Goal: Task Accomplishment & Management: Use online tool/utility

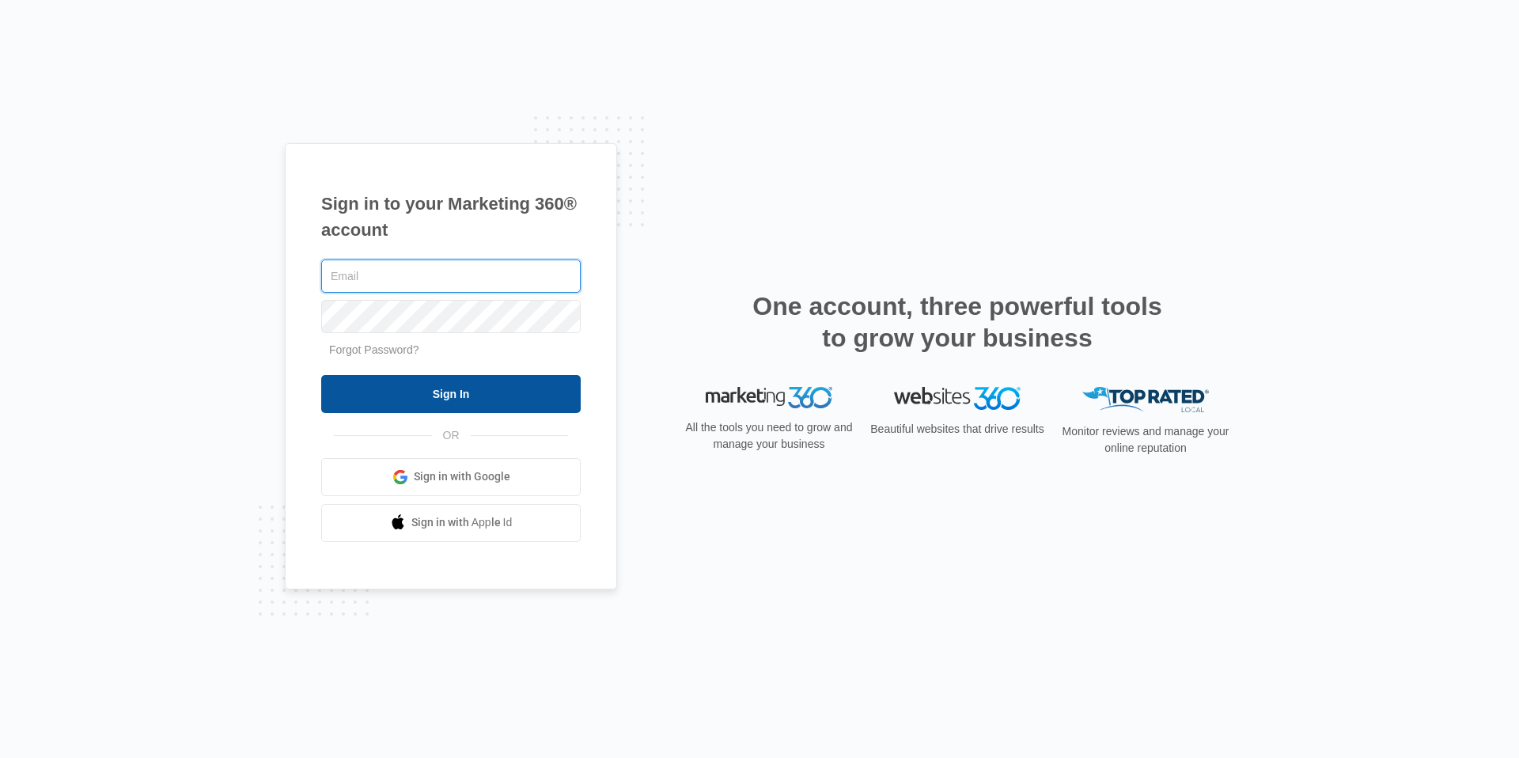
type input "[EMAIL_ADDRESS][DOMAIN_NAME]"
click at [441, 384] on input "Sign In" at bounding box center [451, 394] width 260 height 38
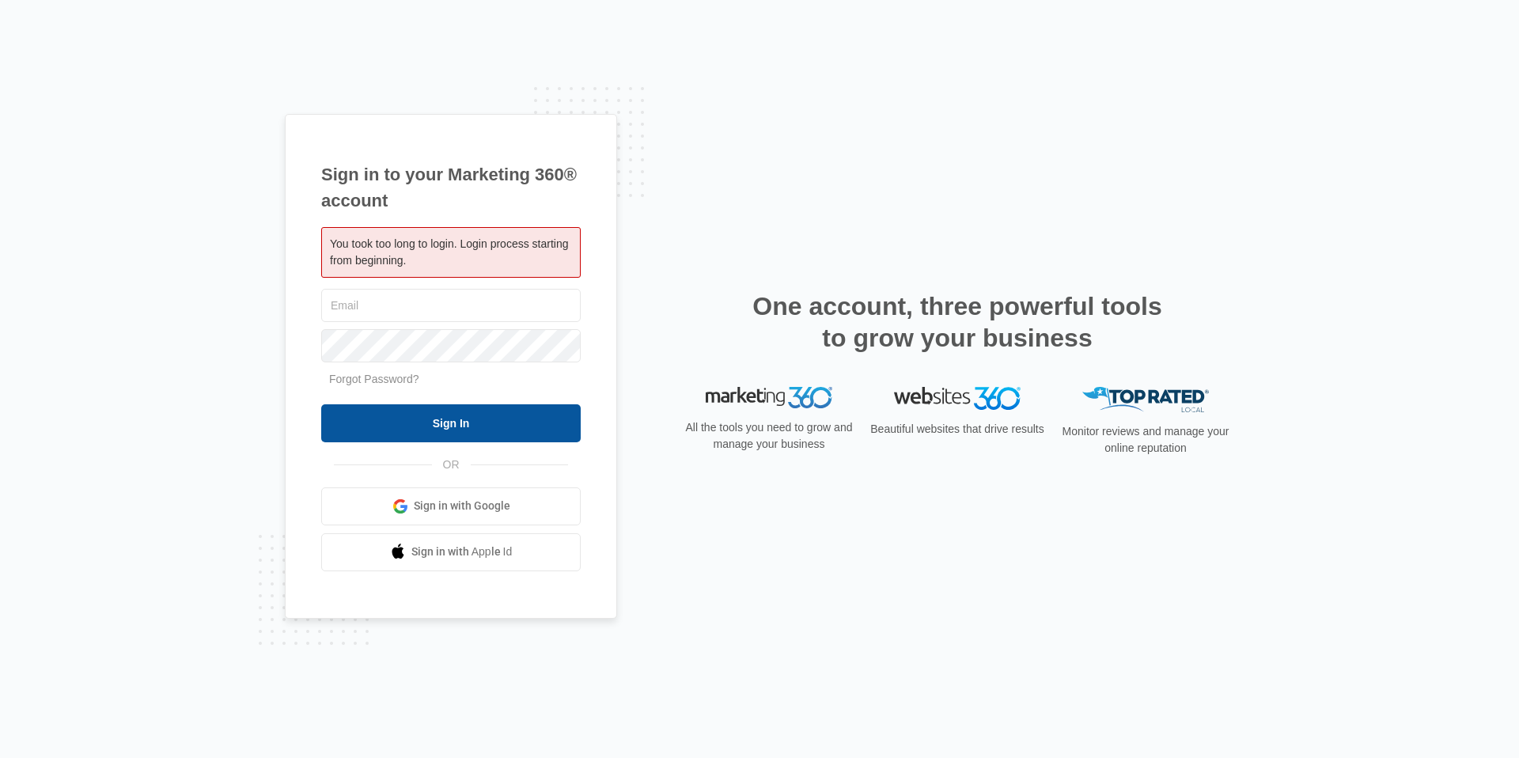
type input "[EMAIL_ADDRESS][DOMAIN_NAME]"
click at [409, 410] on input "Sign In" at bounding box center [451, 423] width 260 height 38
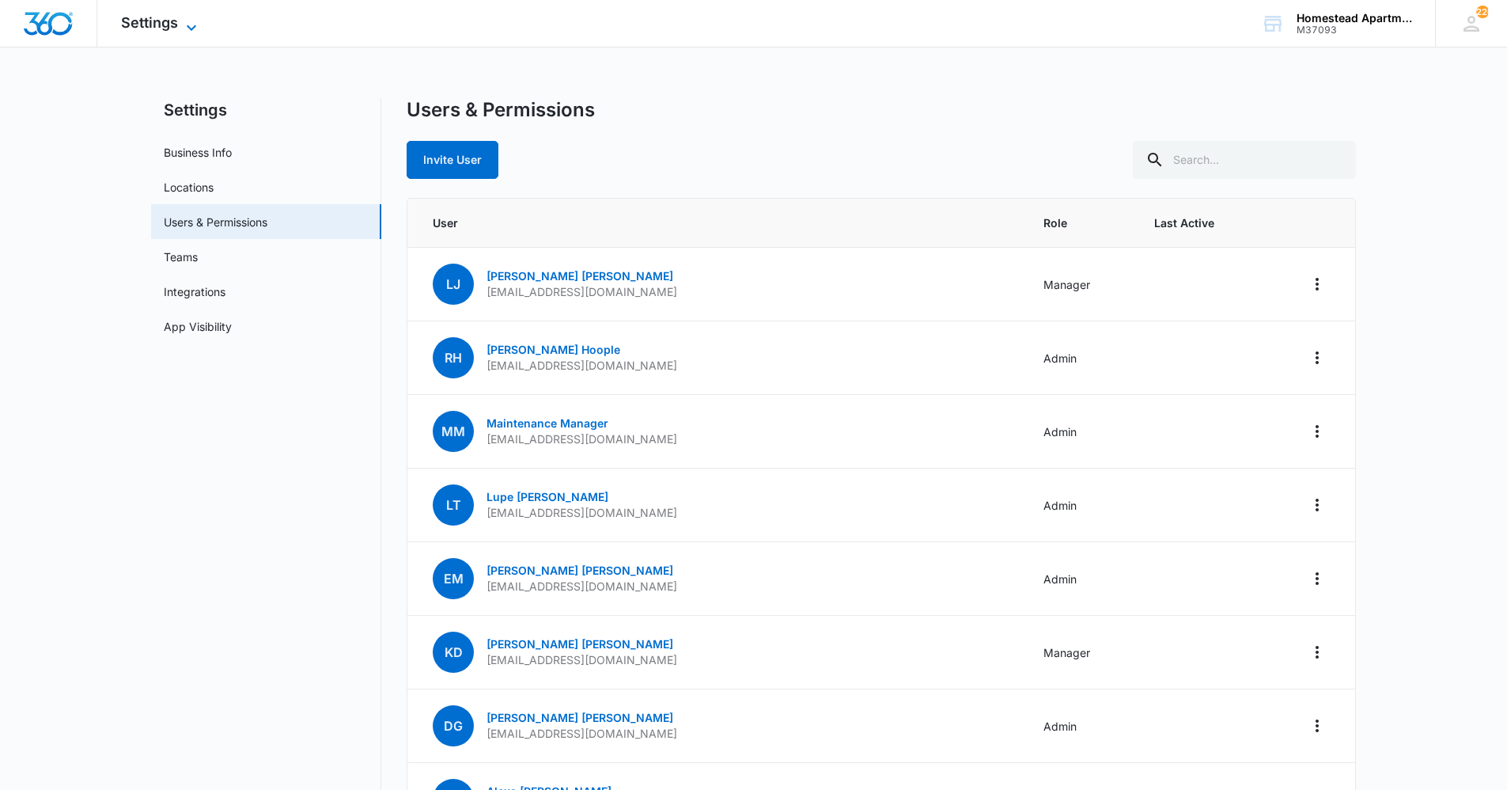
click at [141, 23] on span "Settings" at bounding box center [149, 22] width 57 height 17
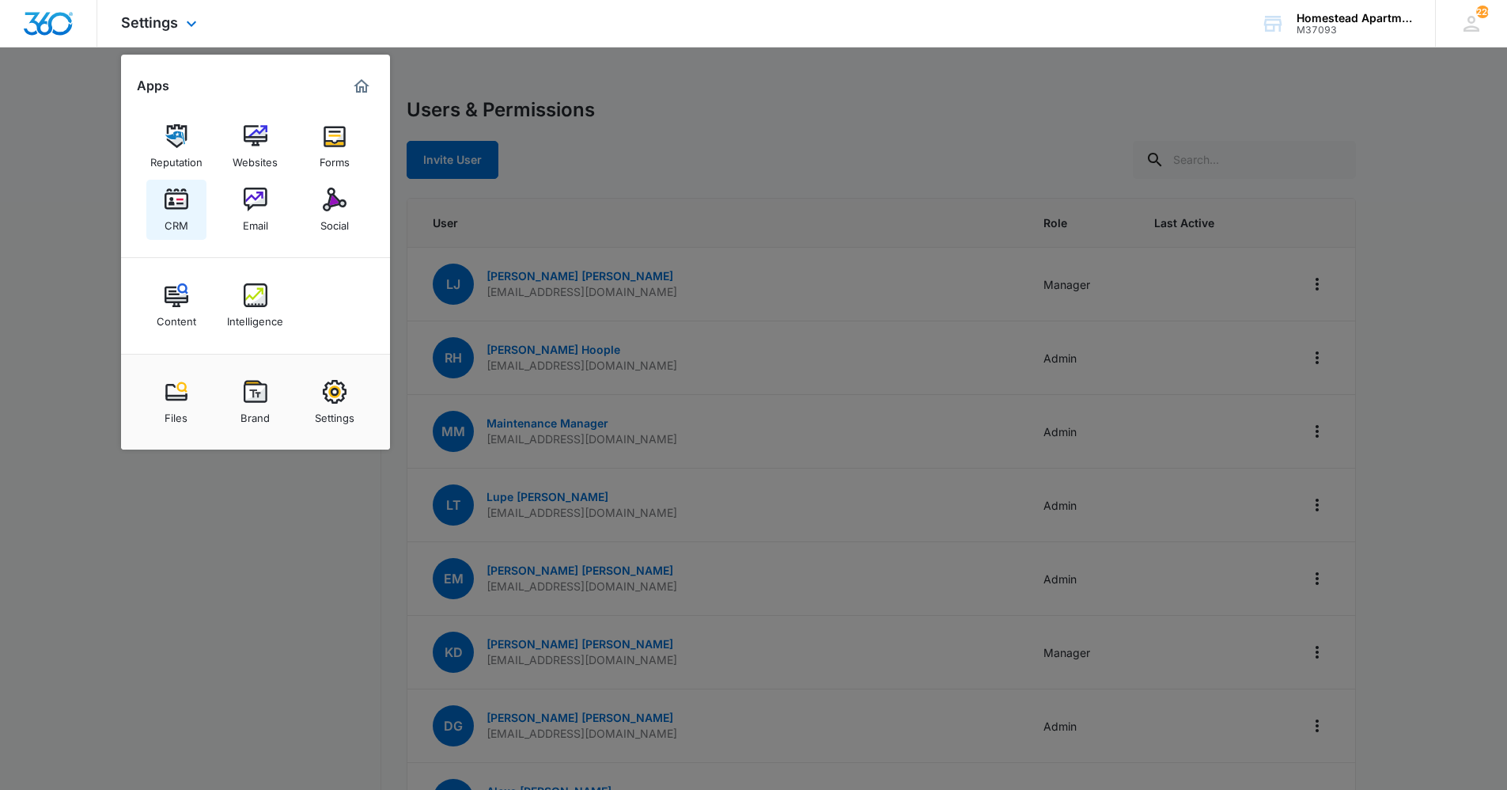
click at [182, 218] on div "CRM" at bounding box center [177, 221] width 24 height 21
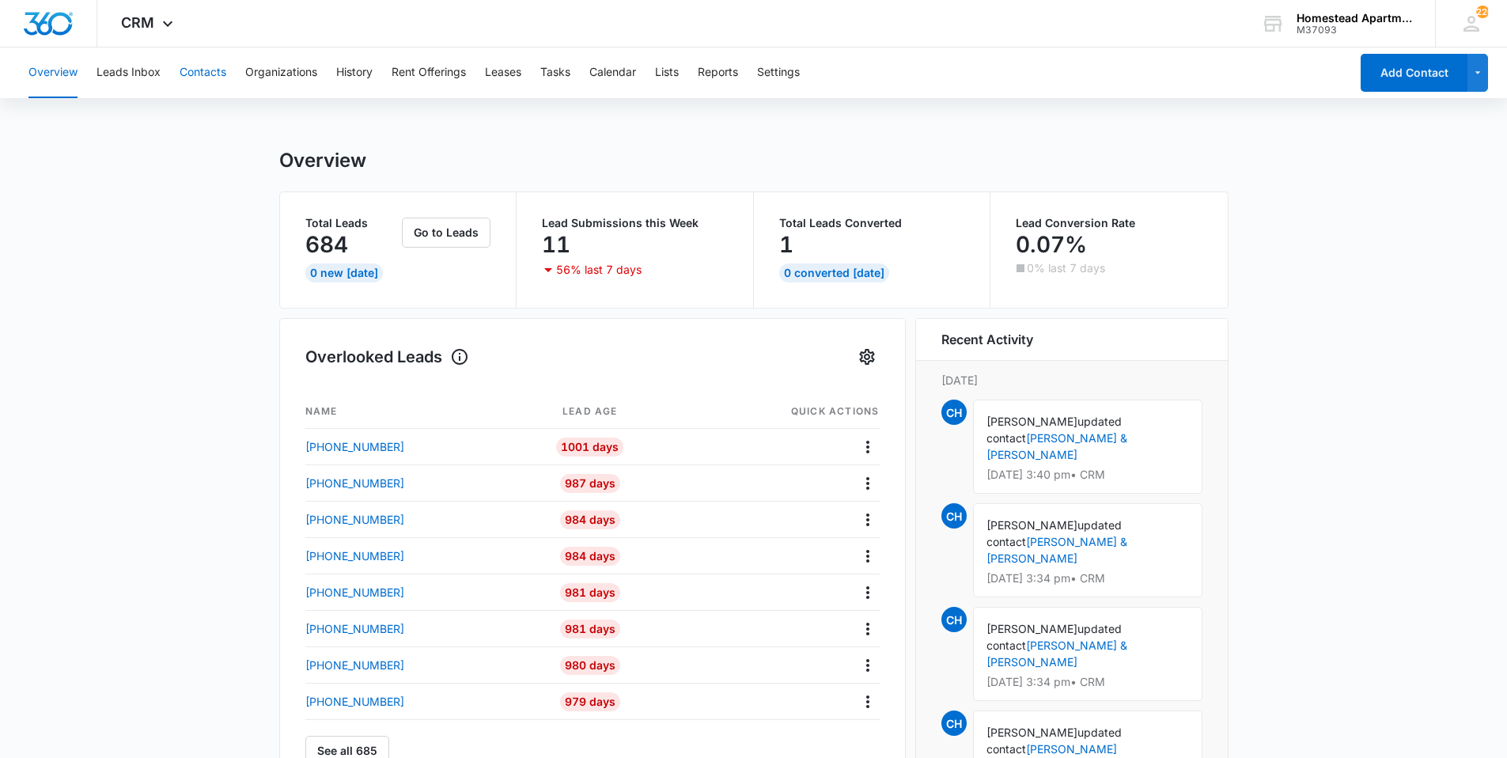
click at [190, 72] on button "Contacts" at bounding box center [203, 72] width 47 height 51
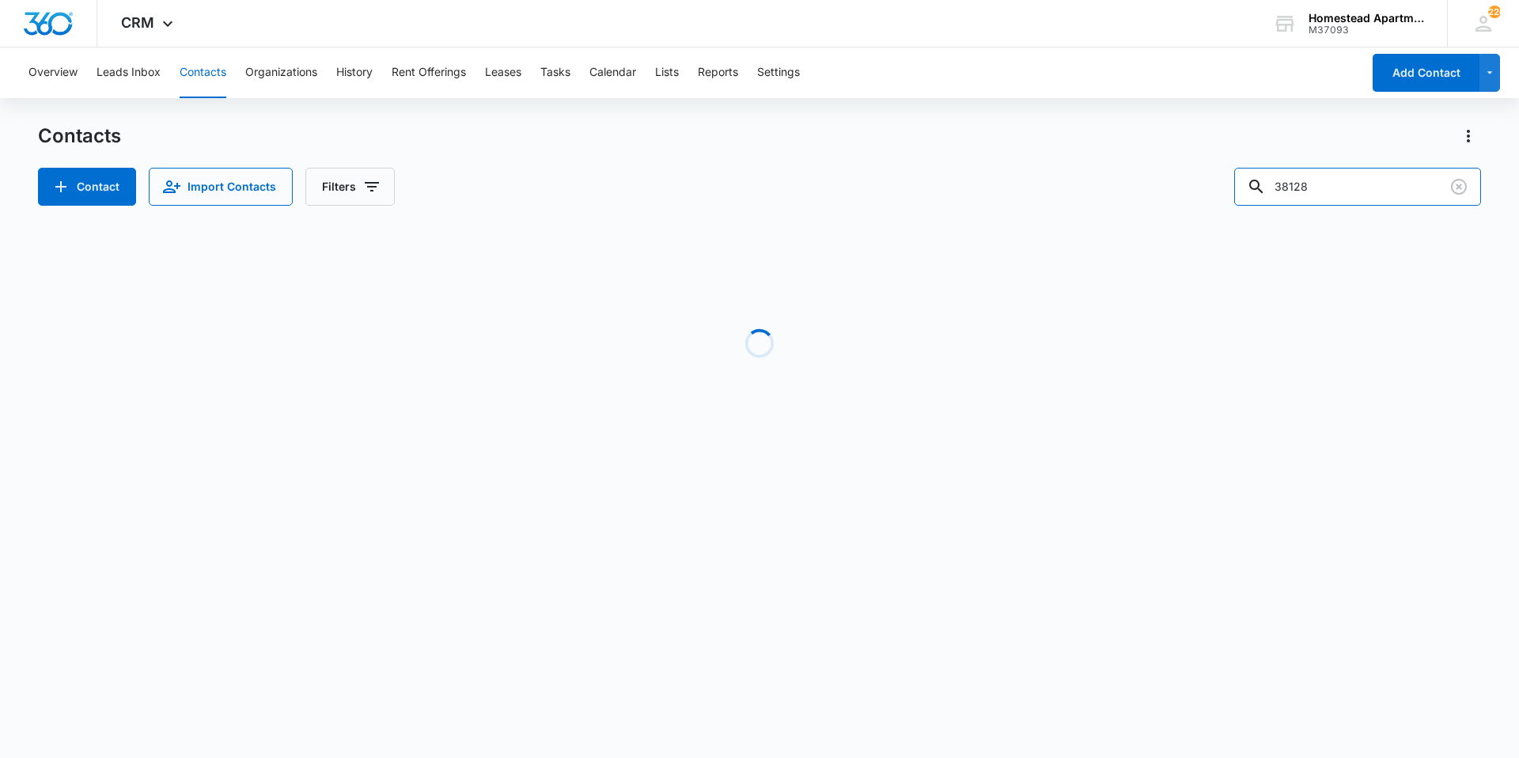
drag, startPoint x: 1336, startPoint y: 184, endPoint x: 1206, endPoint y: 199, distance: 130.6
click at [1207, 199] on div "Contact Import Contacts Filters 38128" at bounding box center [759, 187] width 1443 height 38
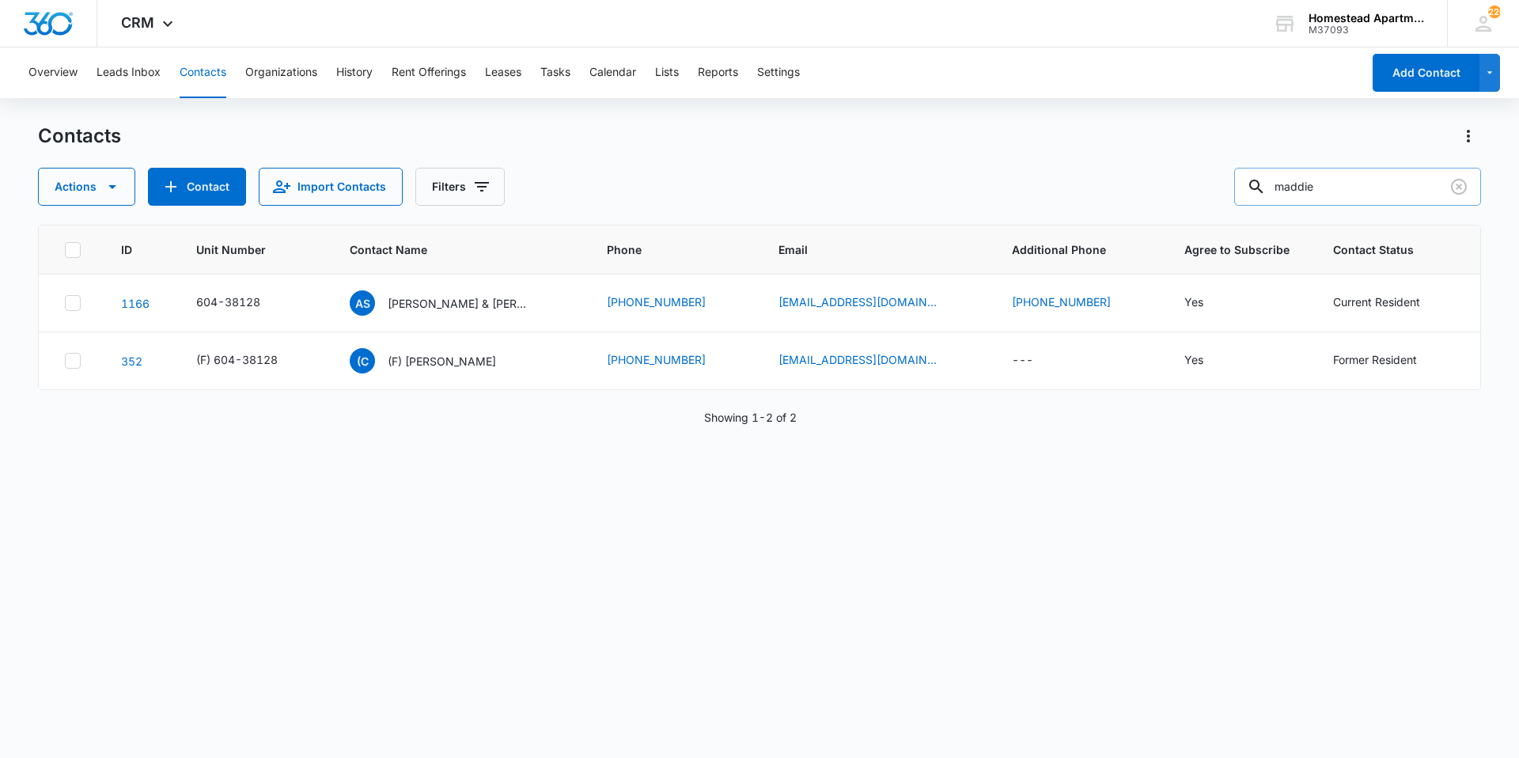
type input "maddie"
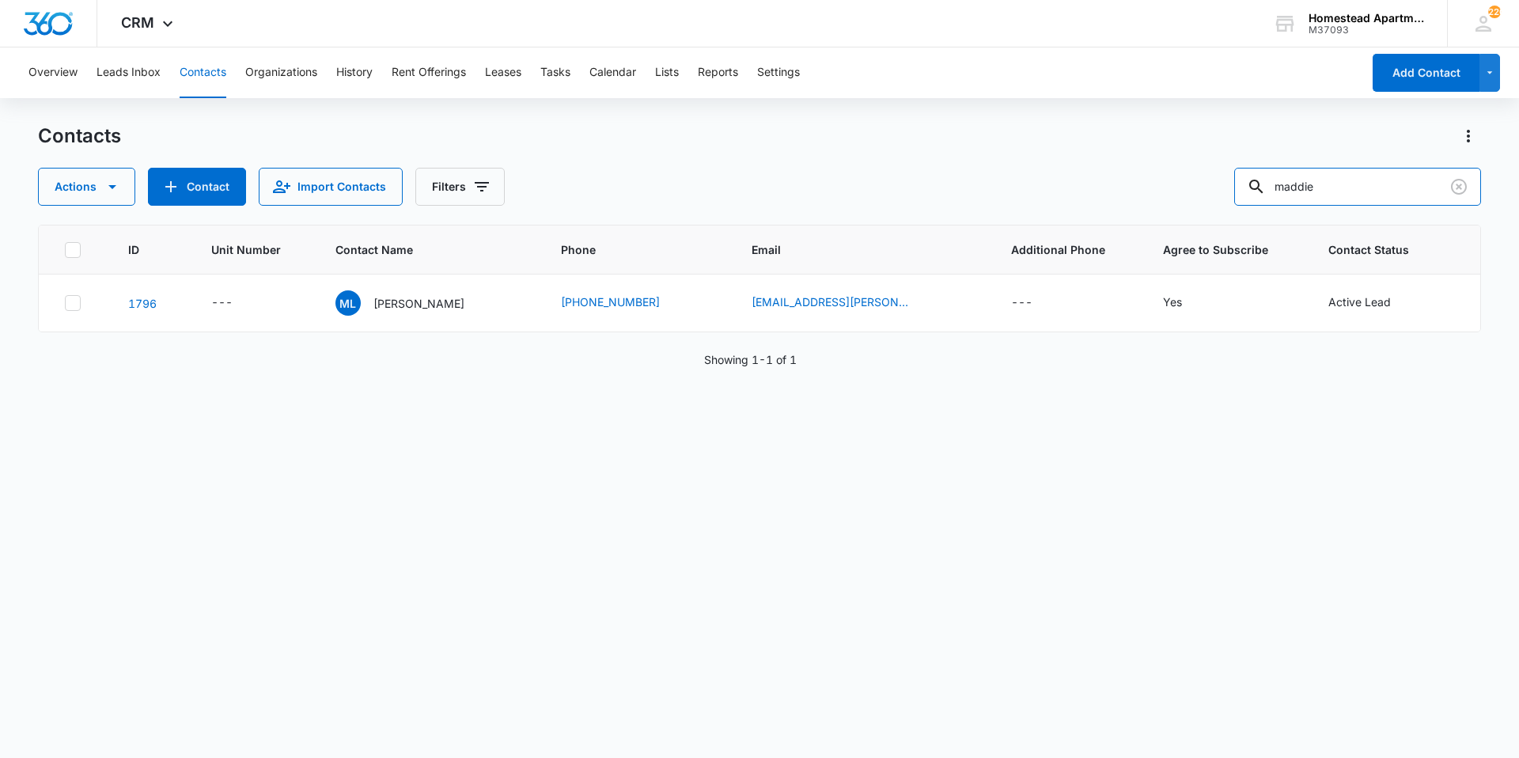
drag, startPoint x: 1344, startPoint y: 185, endPoint x: 1207, endPoint y: 206, distance: 138.4
click at [1207, 206] on div "Contacts Actions Contact Import Contacts Filters maddie ID Unit Number Contact …" at bounding box center [759, 439] width 1443 height 633
type input "madison"
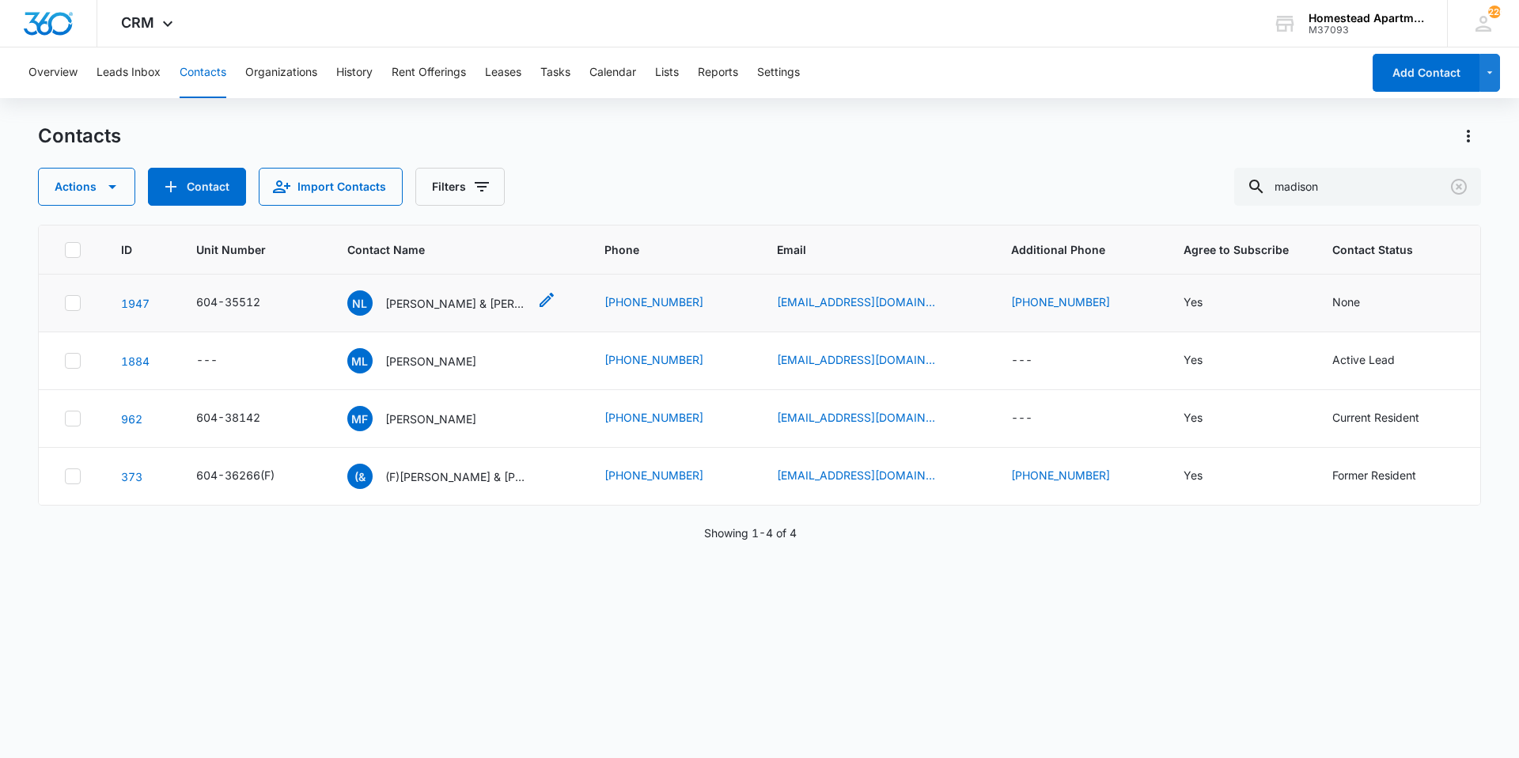
click at [438, 315] on div "NL Nolan Ladd & Madison Long" at bounding box center [437, 302] width 180 height 25
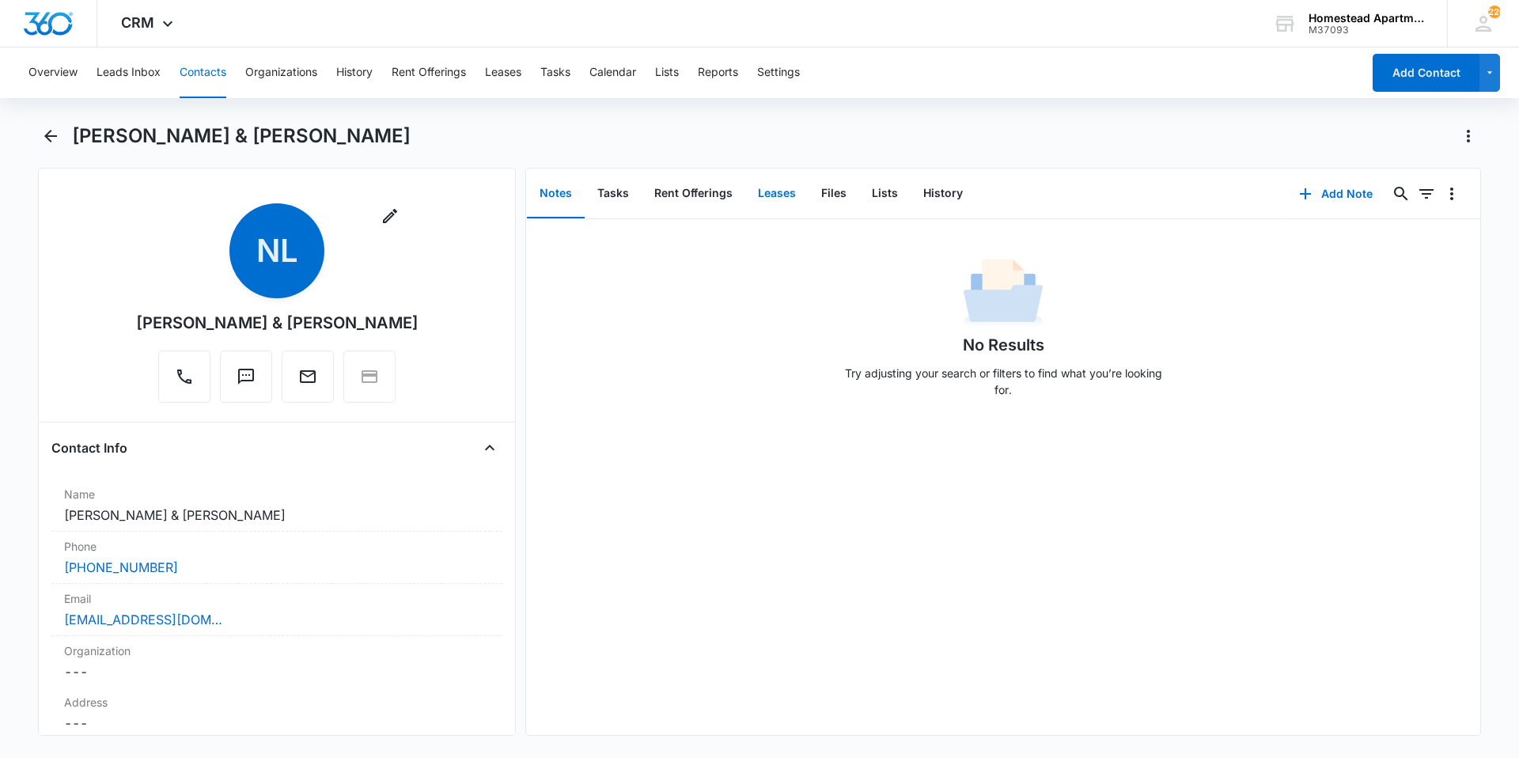
click at [788, 193] on button "Leases" at bounding box center [776, 193] width 63 height 49
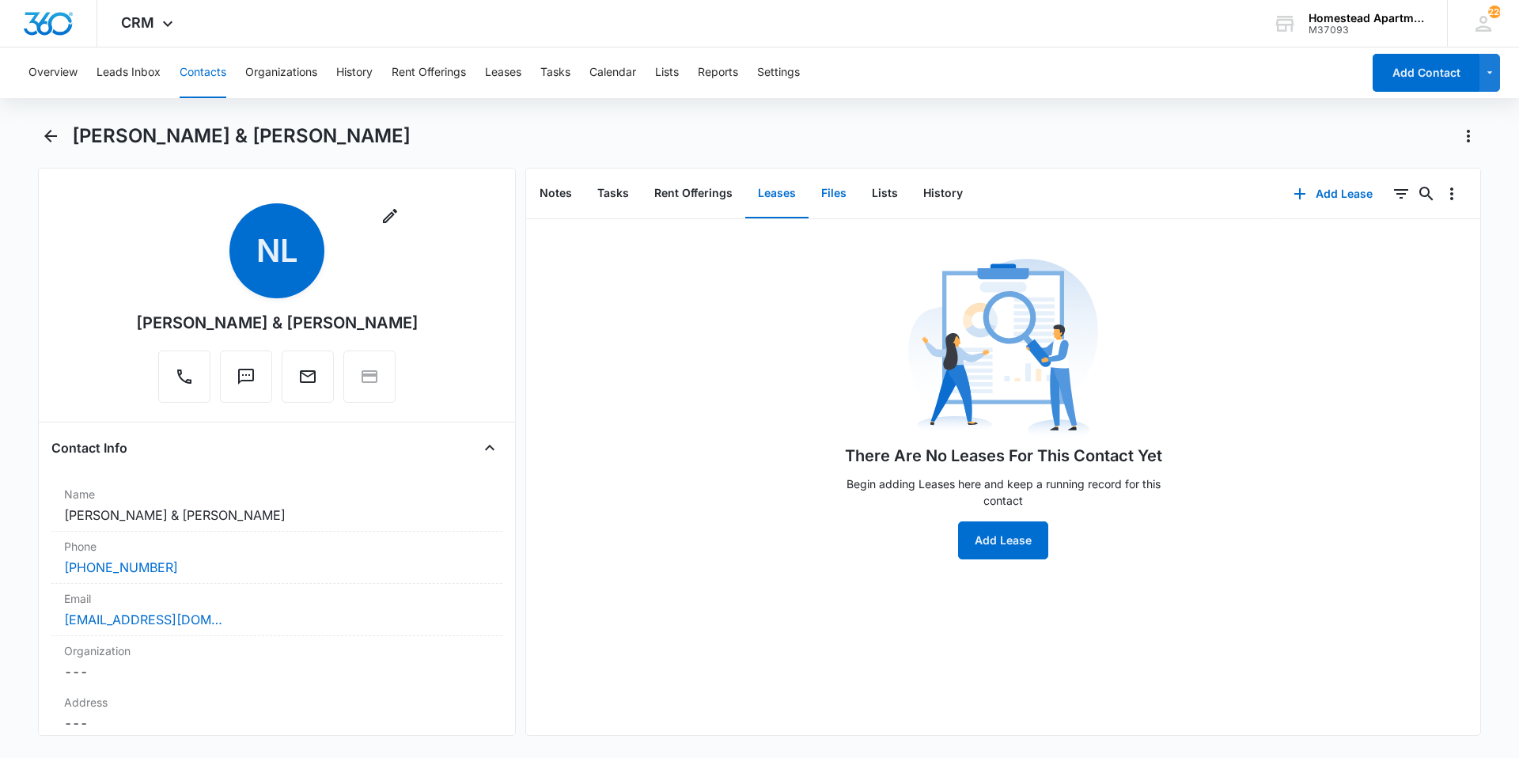
click at [837, 194] on button "Files" at bounding box center [834, 193] width 51 height 49
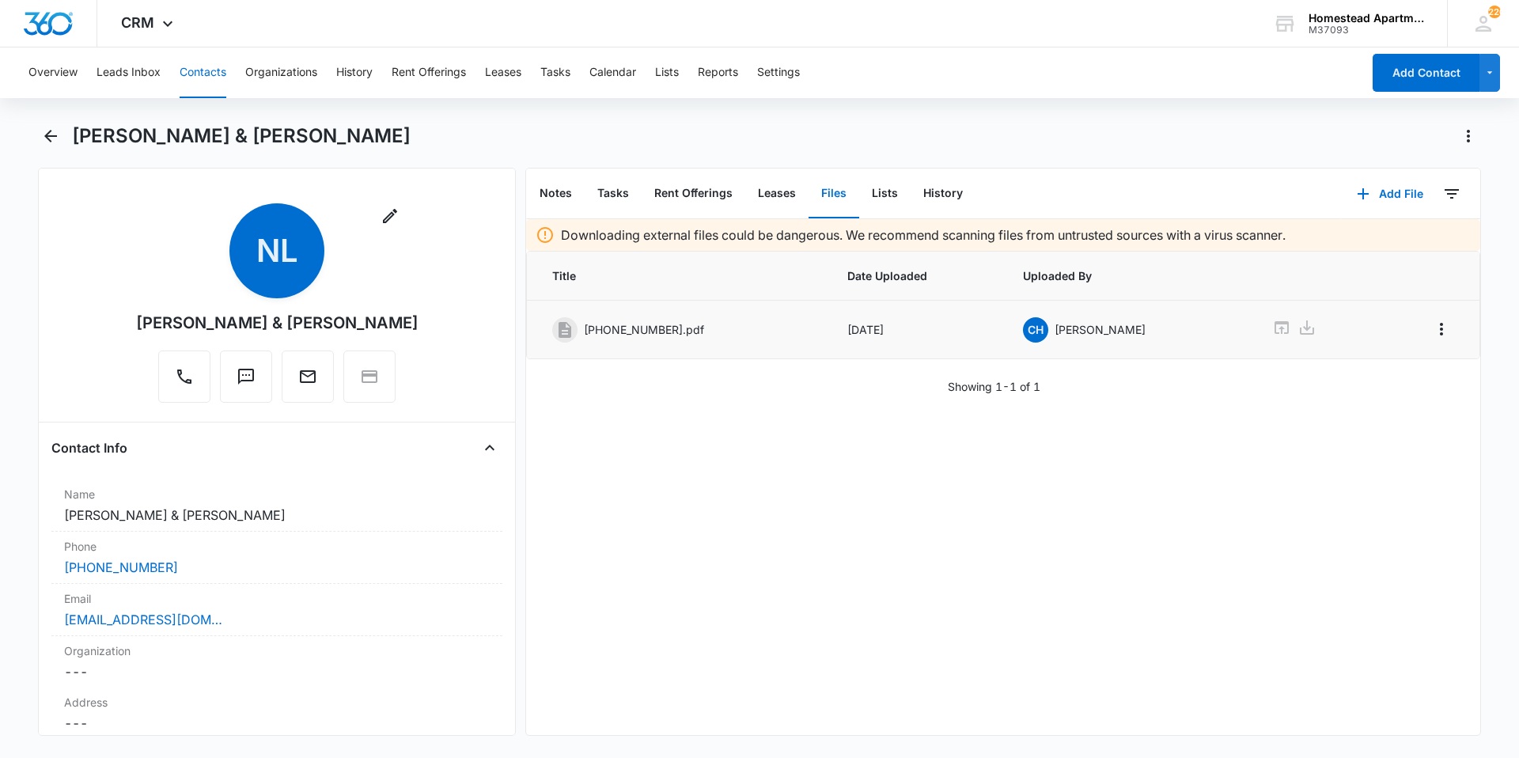
click at [1253, 328] on td at bounding box center [1314, 330] width 123 height 59
click at [1280, 328] on div at bounding box center [1314, 329] width 85 height 23
click at [1272, 328] on icon at bounding box center [1281, 327] width 19 height 19
click at [621, 199] on button "Tasks" at bounding box center [613, 193] width 57 height 49
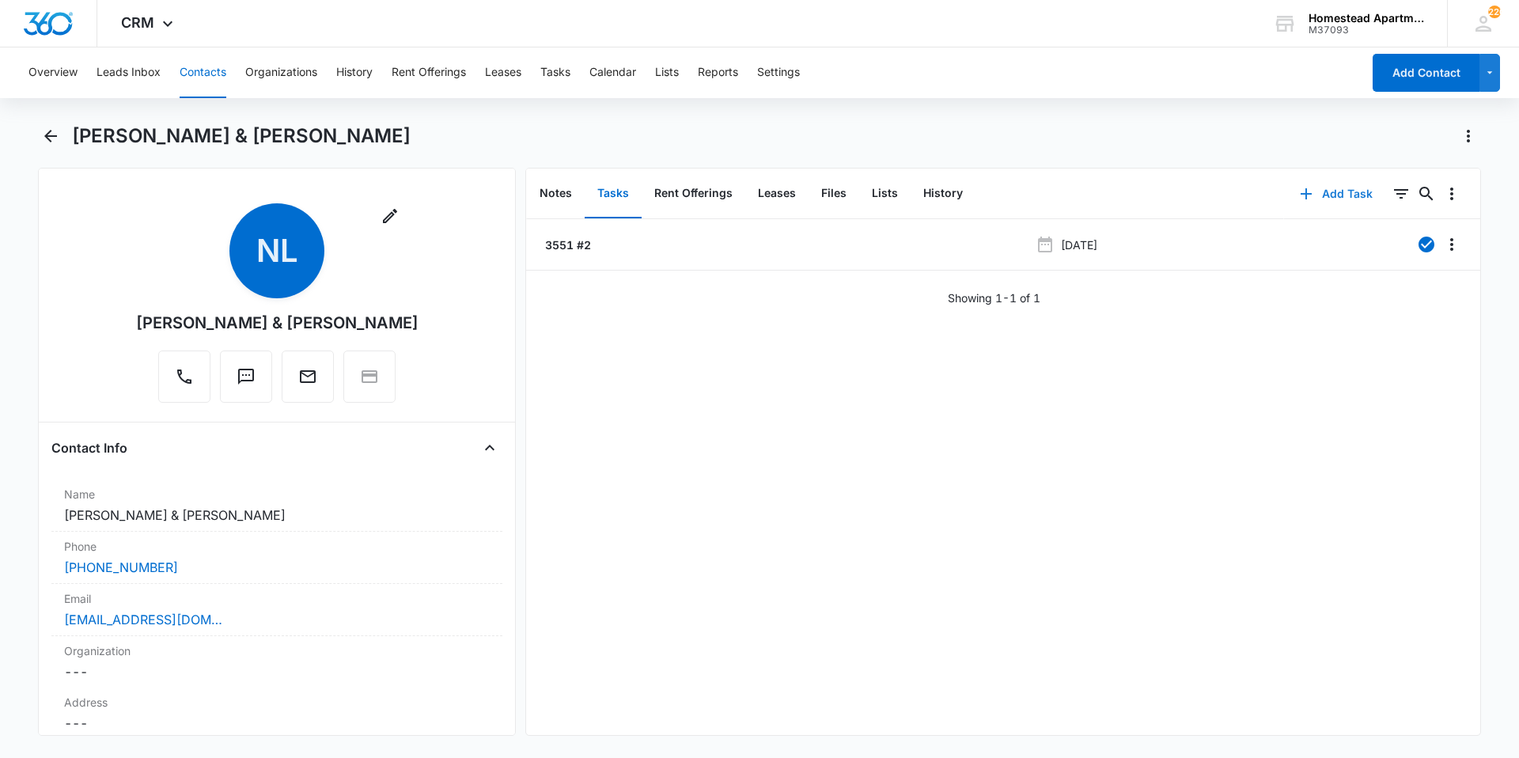
click at [1306, 193] on button "Add Task" at bounding box center [1336, 194] width 104 height 38
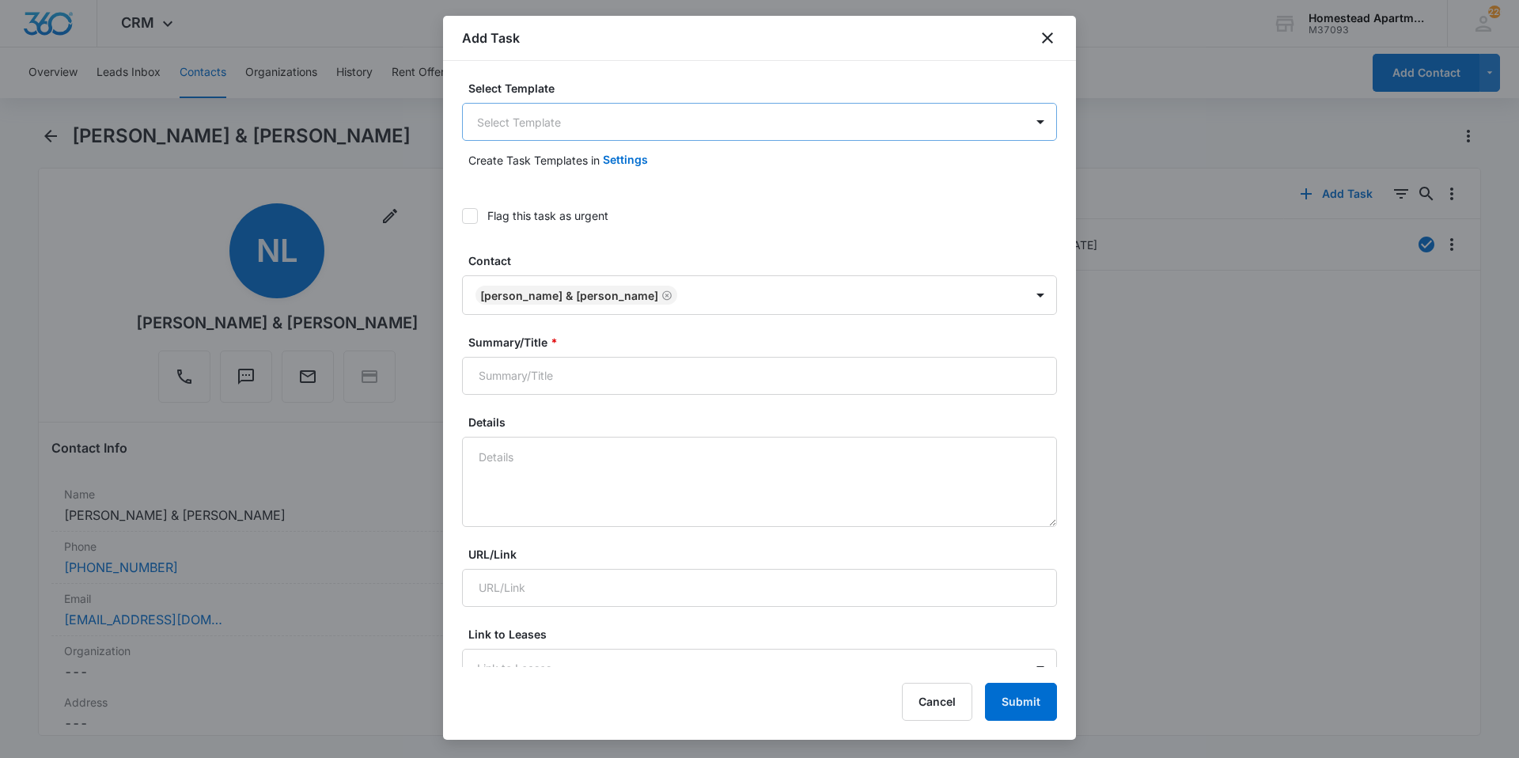
click at [619, 122] on body "CRM Apps Reputation Websites Forms CRM Email Social Content Intelligence Files …" at bounding box center [759, 379] width 1519 height 758
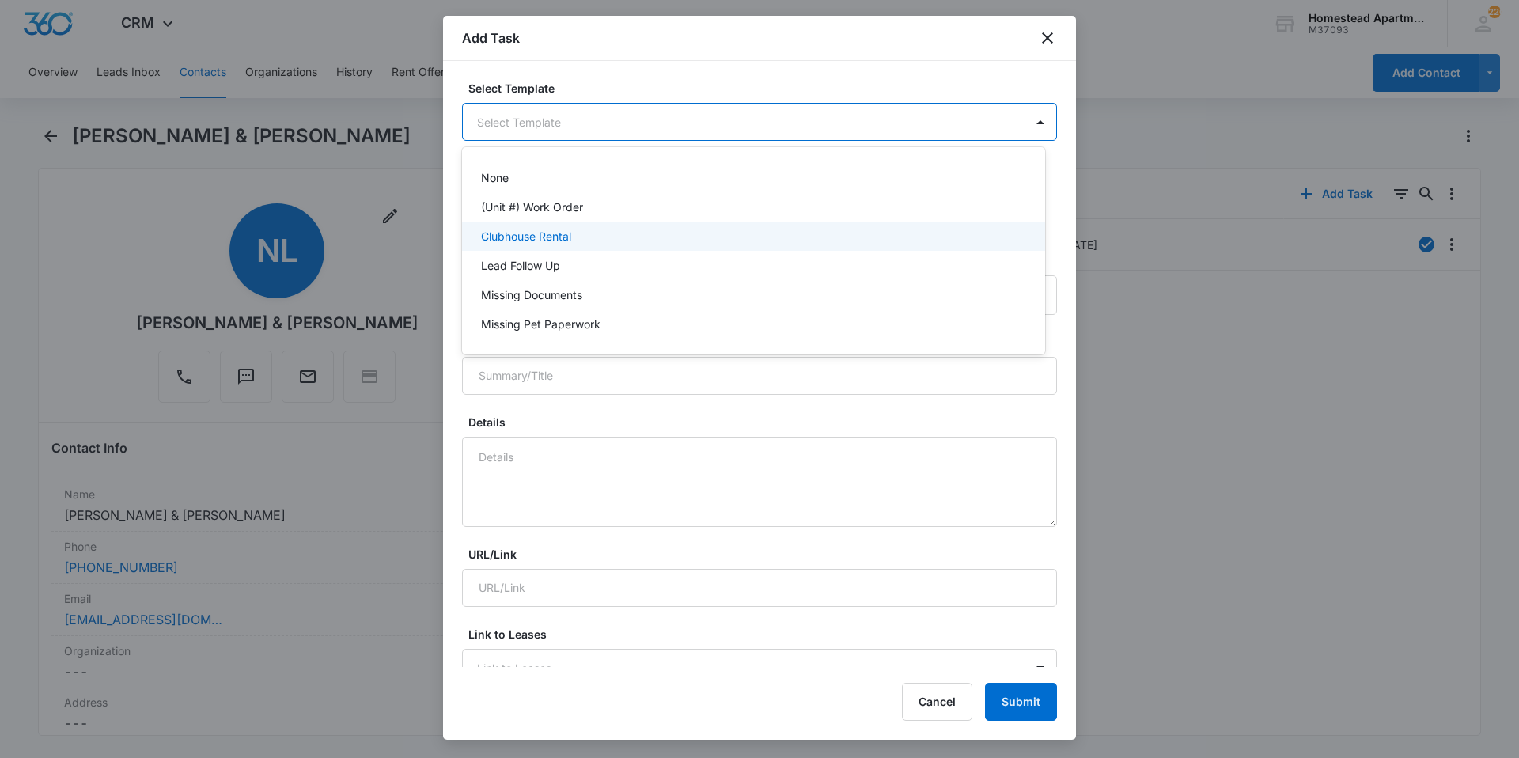
click at [559, 210] on p "(Unit #) Work Order" at bounding box center [532, 207] width 102 height 17
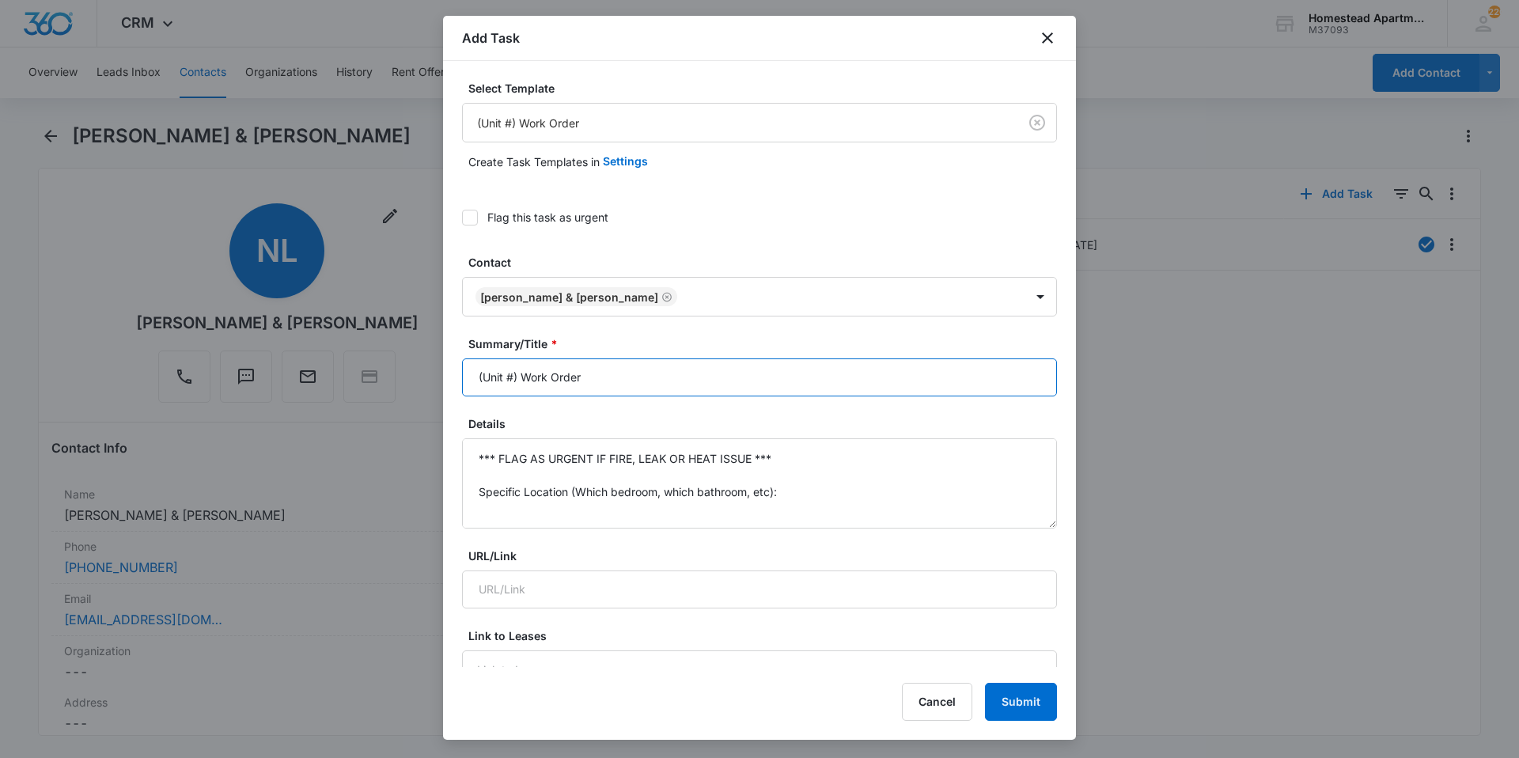
drag, startPoint x: 603, startPoint y: 389, endPoint x: 427, endPoint y: 393, distance: 175.7
click at [427, 393] on body "CRM Apps Reputation Websites Forms CRM Email Social Content Intelligence Files …" at bounding box center [759, 379] width 1519 height 758
type input "3551#2 W/O"
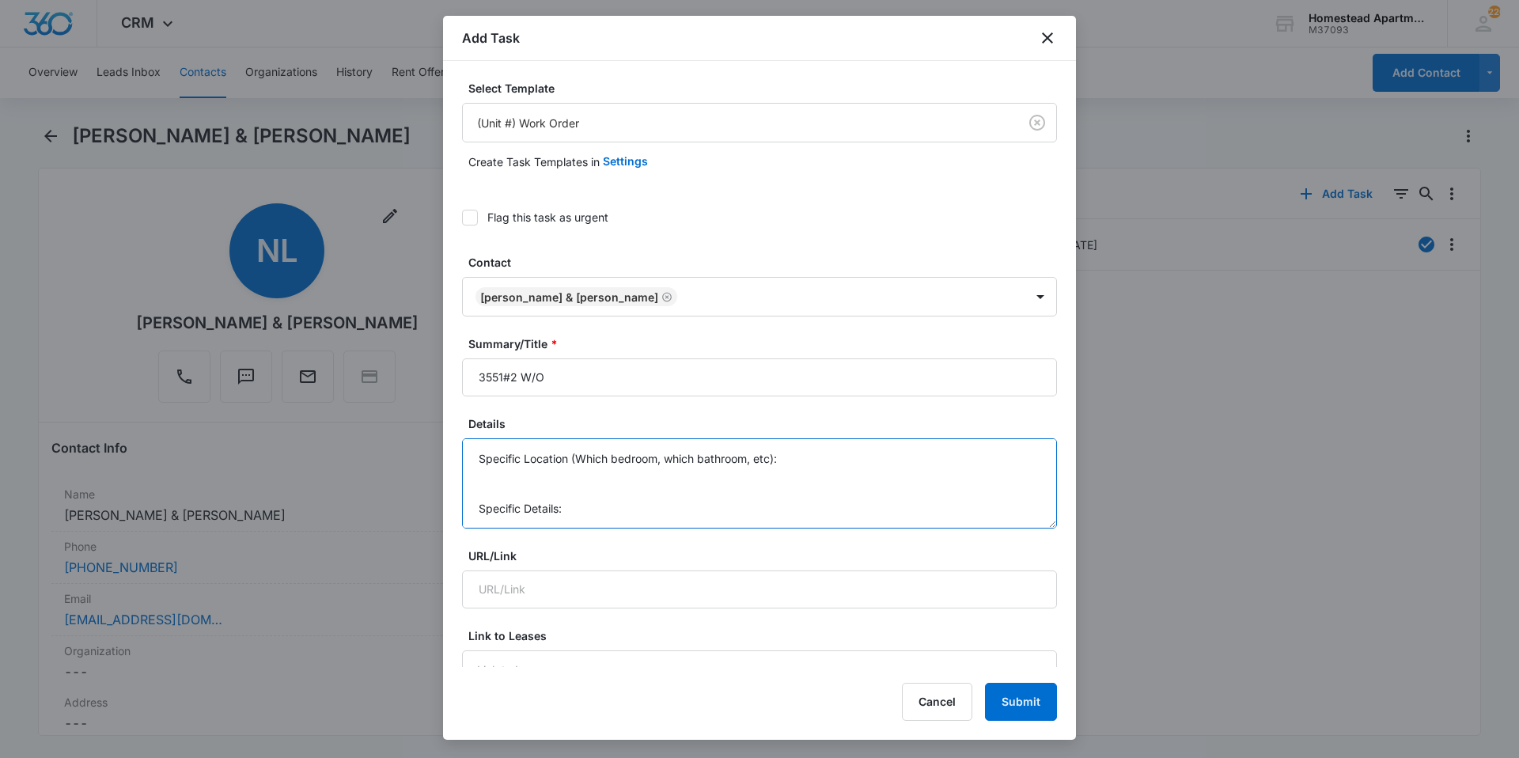
scroll to position [116, 0]
drag, startPoint x: 477, startPoint y: 462, endPoint x: 780, endPoint y: 552, distance: 316.0
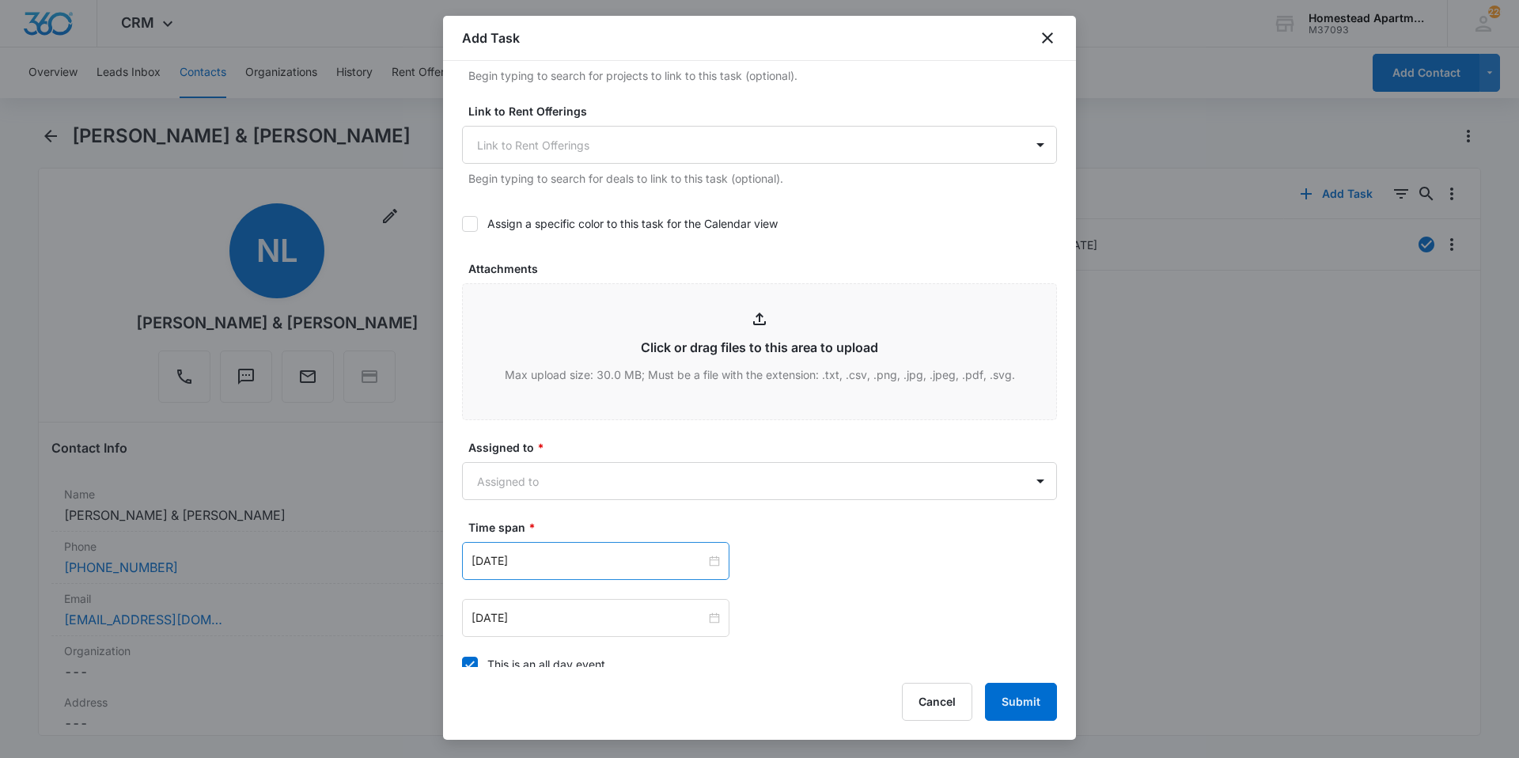
scroll to position [633, 0]
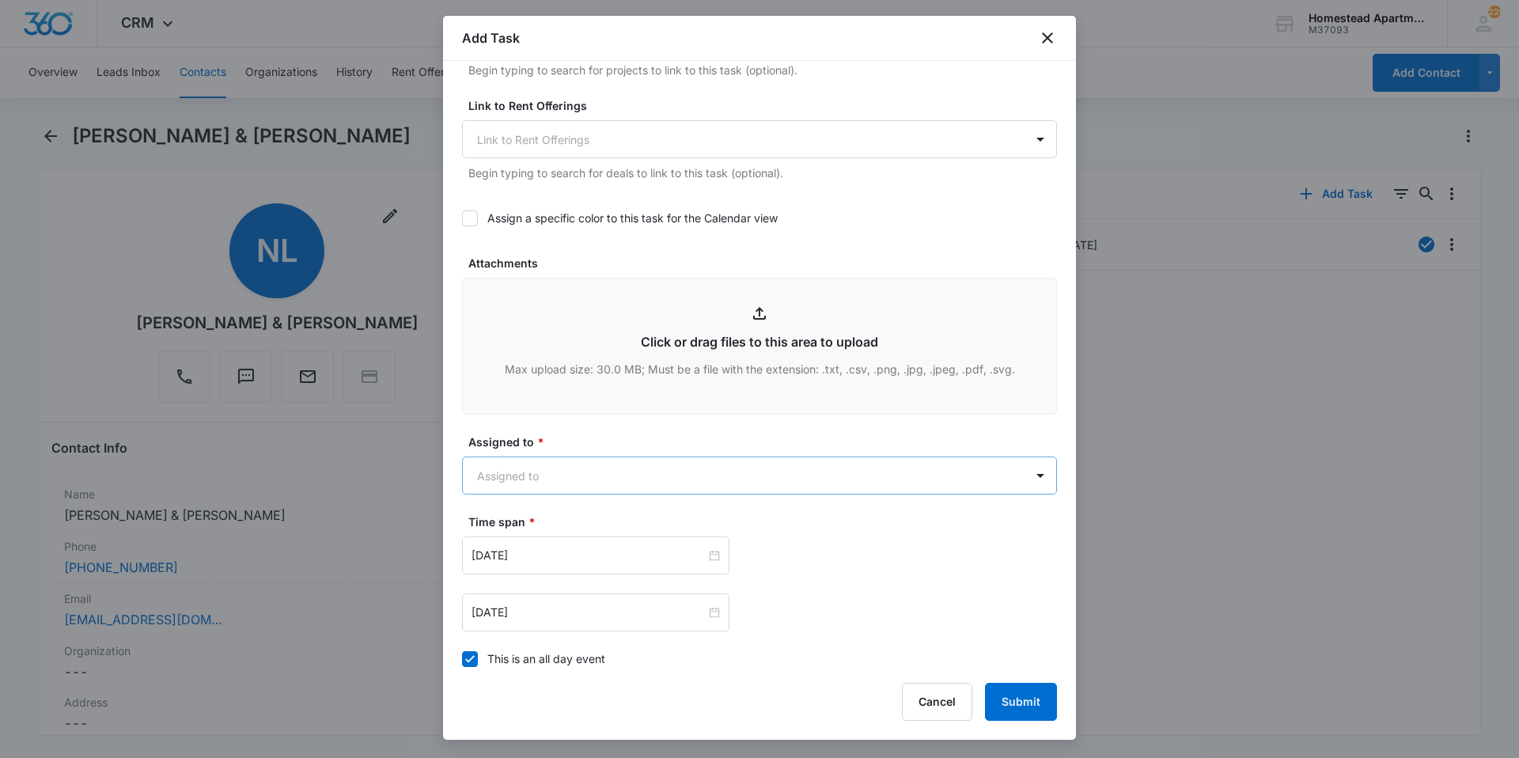
type textarea "Washer is making a loud noise and sounds like the belt is going, and sprayer on…"
click at [579, 469] on body "CRM Apps Reputation Websites Forms CRM Email Social Content Intelligence Files …" at bounding box center [759, 379] width 1519 height 758
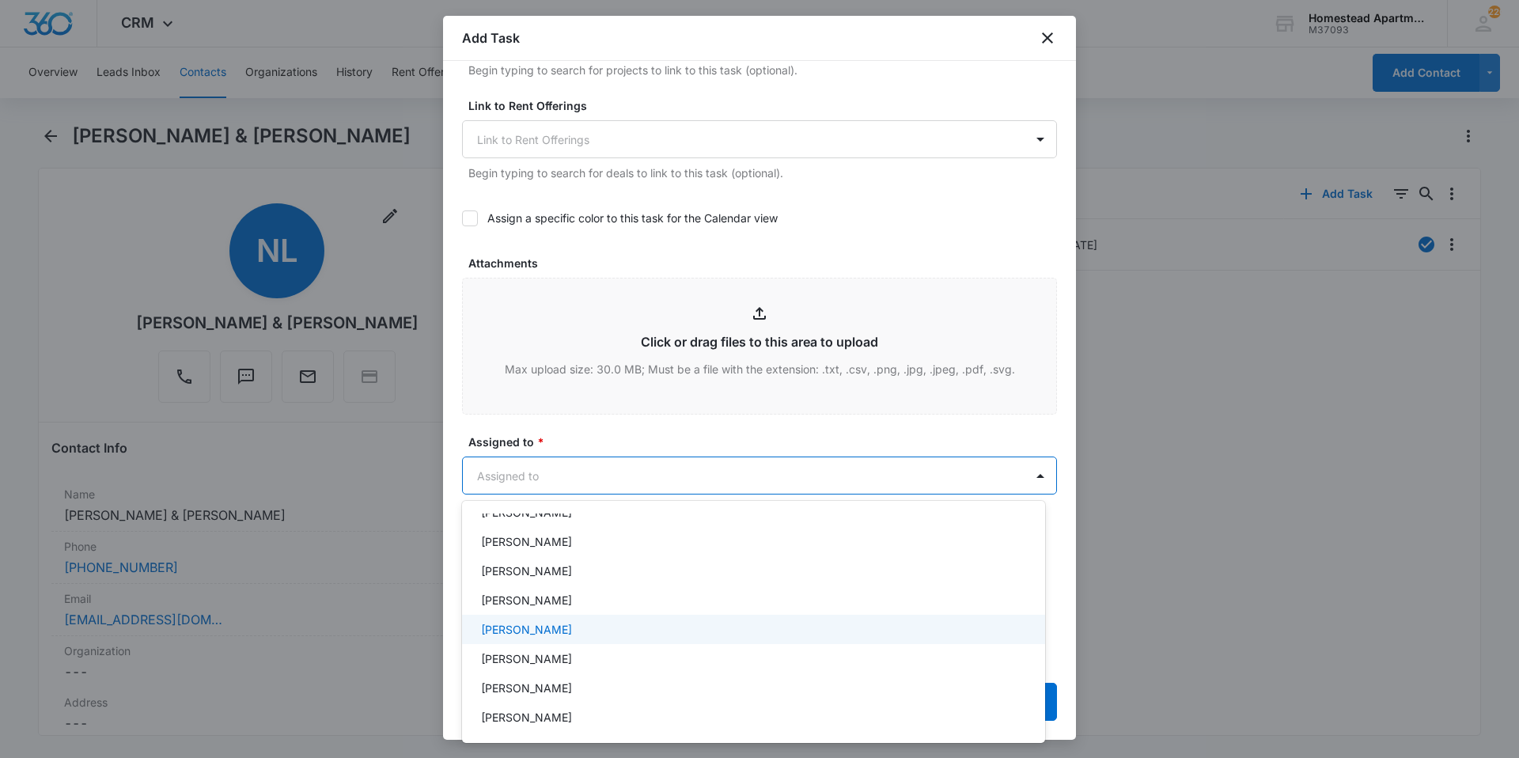
scroll to position [258, 0]
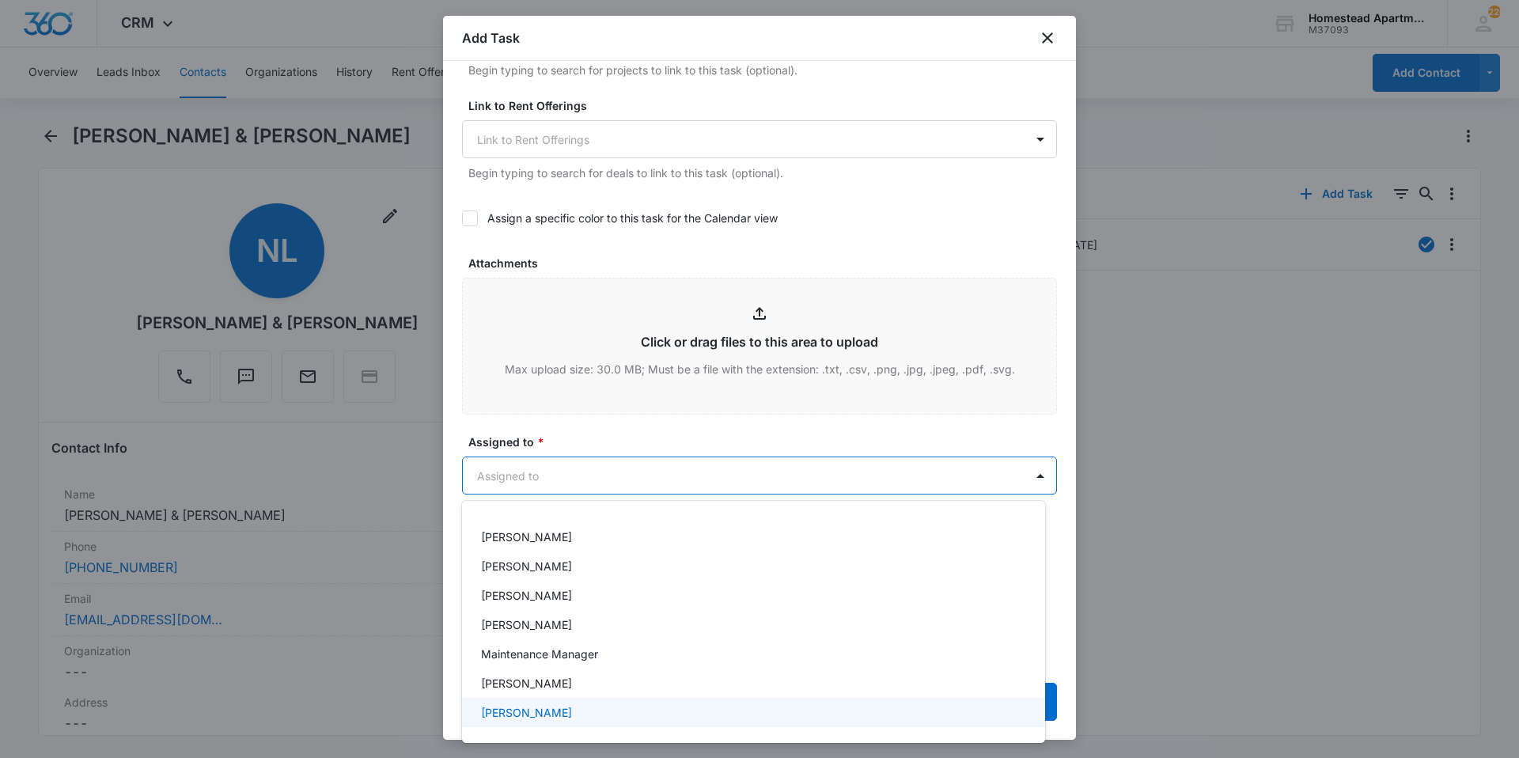
click at [566, 713] on div "Richard Delong" at bounding box center [752, 712] width 542 height 17
click at [644, 428] on div at bounding box center [759, 379] width 1519 height 758
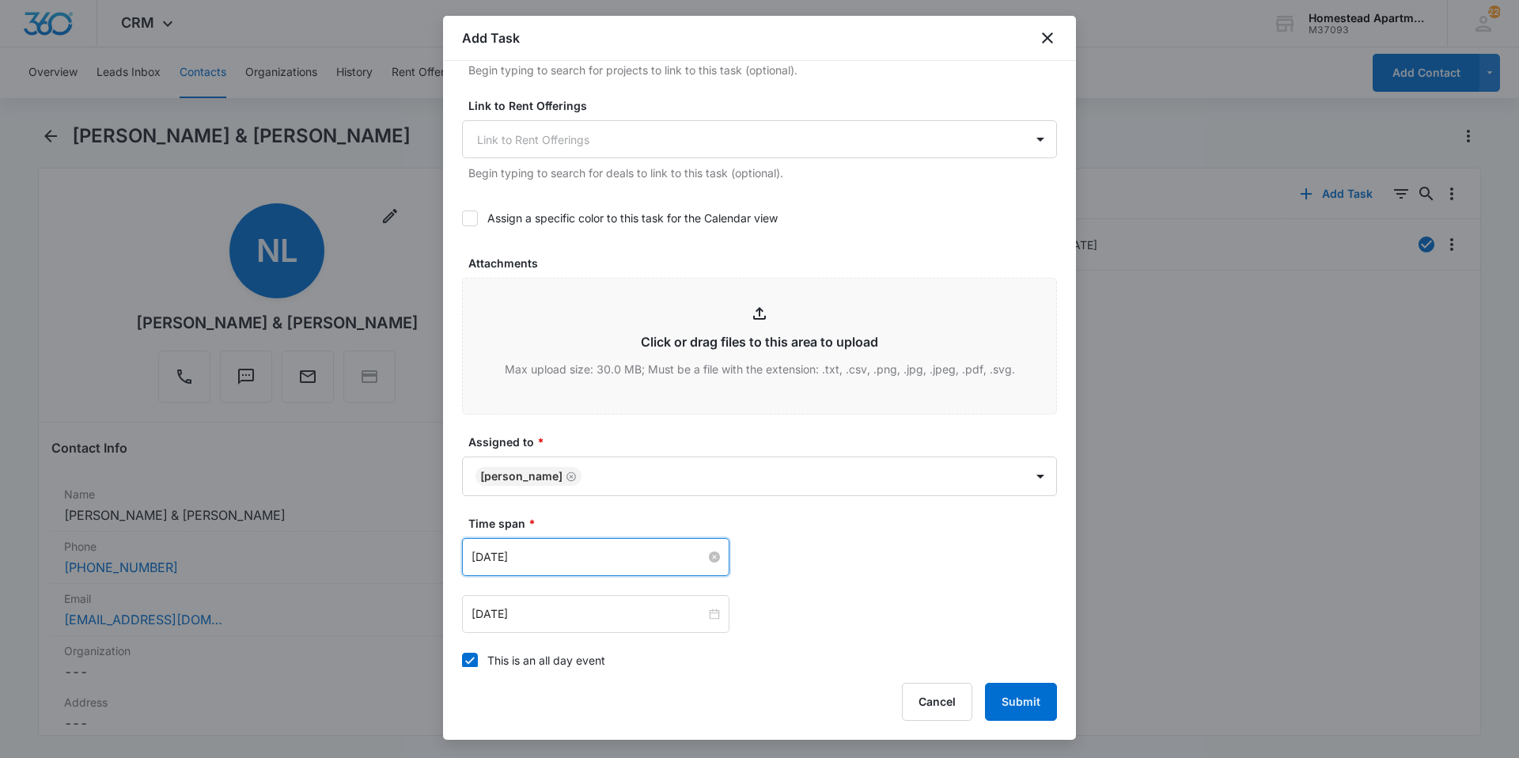
click at [589, 557] on input "Feb 20, 2023" at bounding box center [589, 556] width 234 height 17
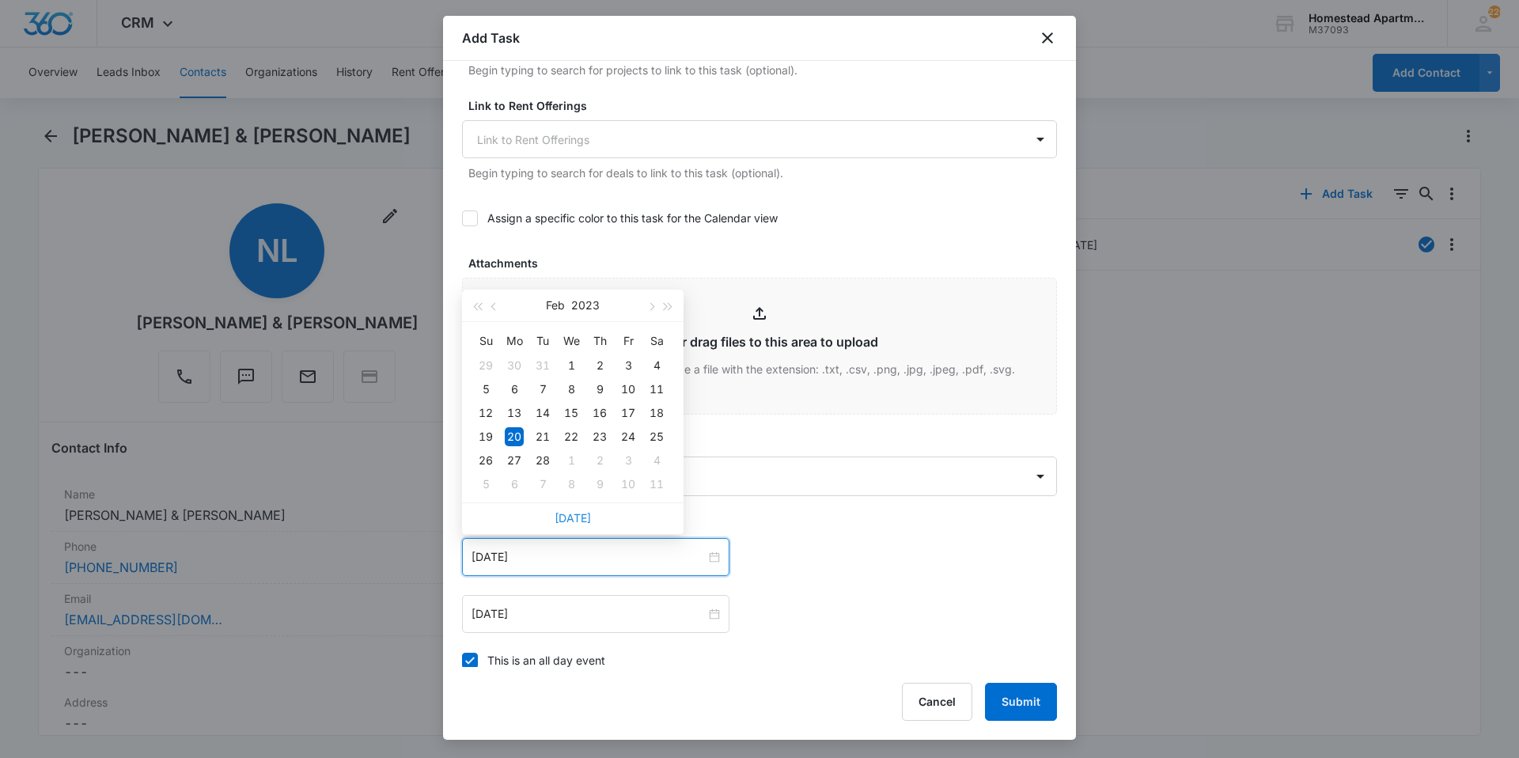
click at [559, 517] on link "Today" at bounding box center [573, 517] width 36 height 13
type input "Oct 3, 2025"
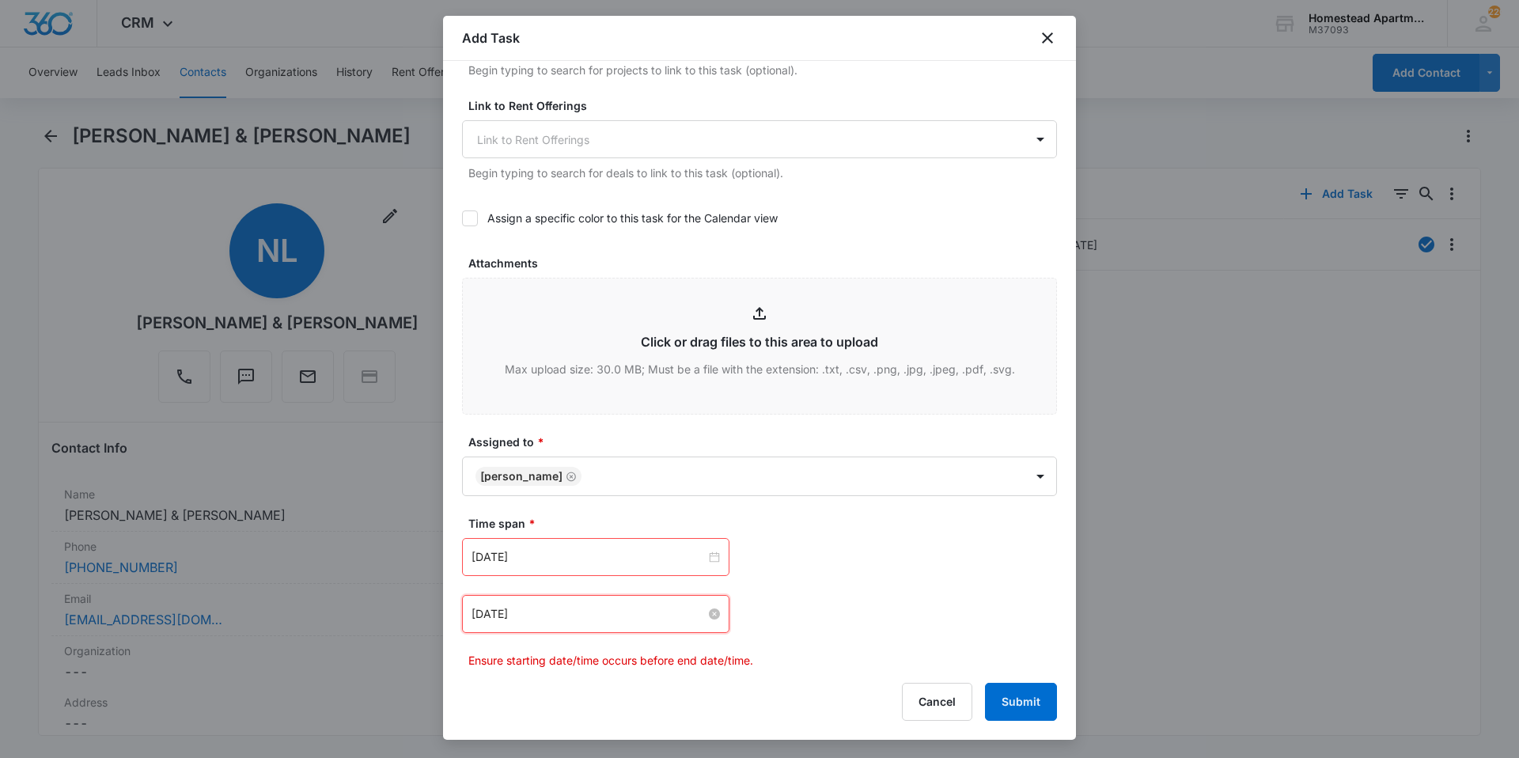
click at [592, 616] on input "Feb 20, 2023" at bounding box center [589, 613] width 234 height 17
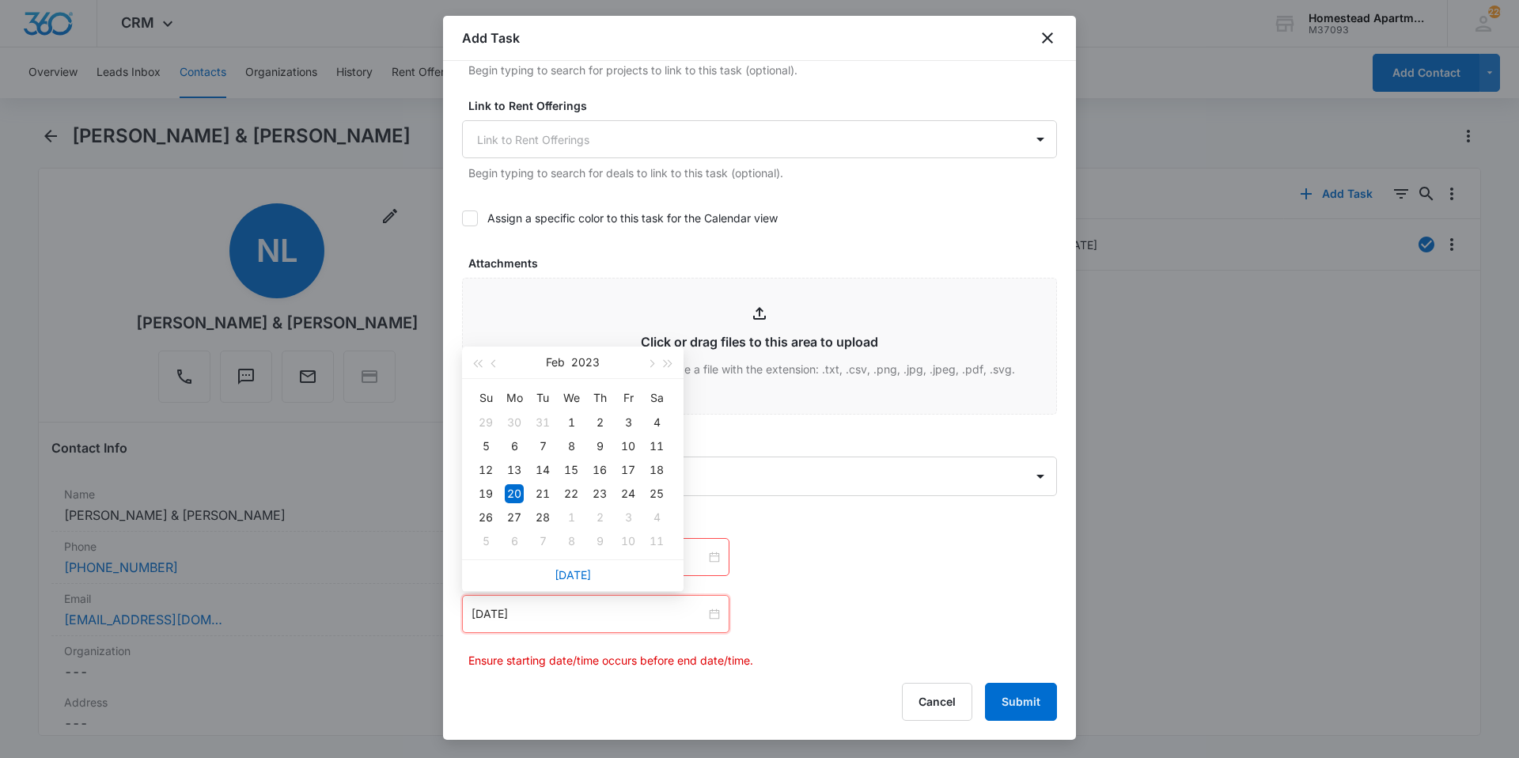
click at [567, 565] on div "Today" at bounding box center [573, 575] width 222 height 32
click at [570, 574] on link "Today" at bounding box center [573, 574] width 36 height 13
type input "Oct 3, 2025"
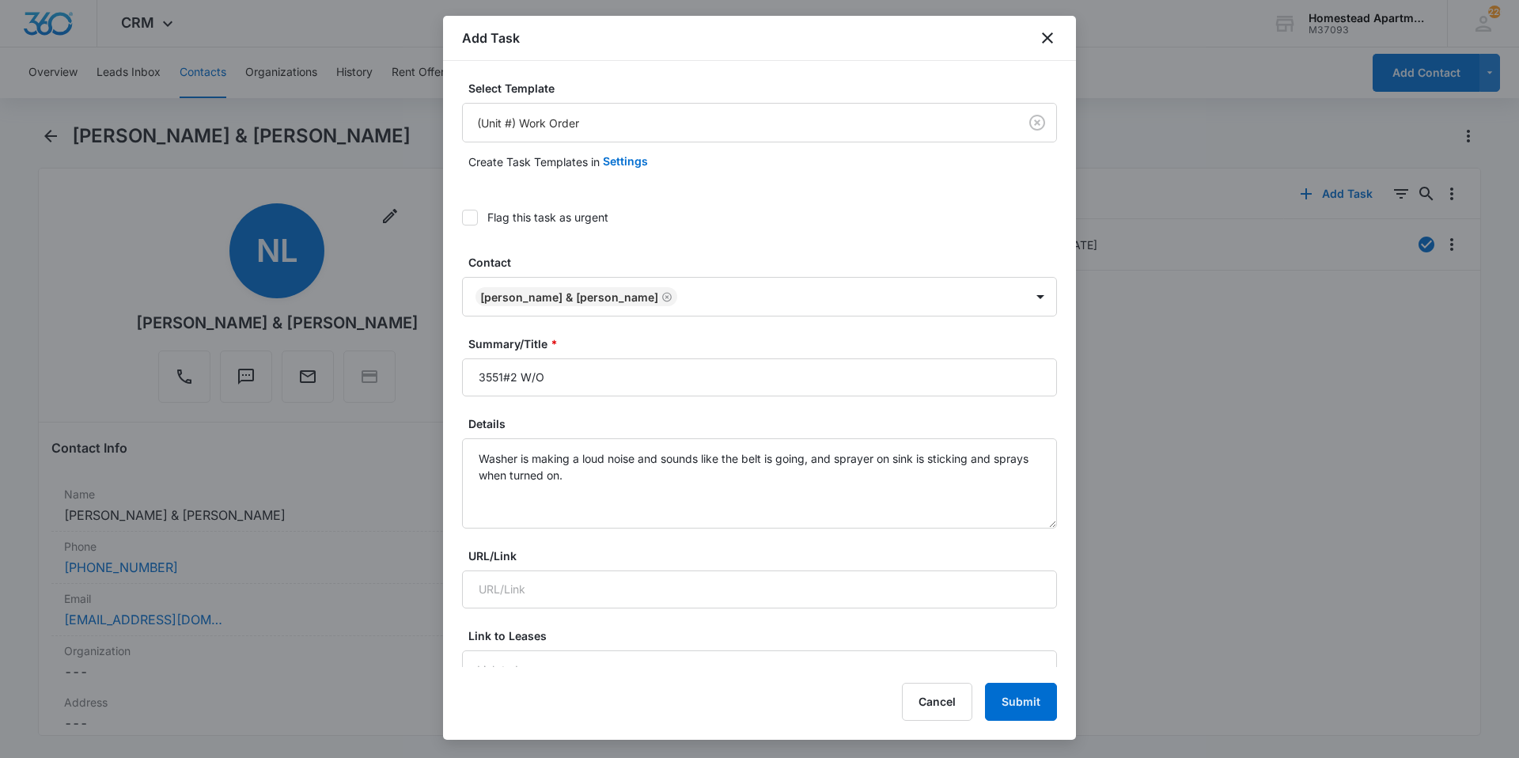
scroll to position [475, 0]
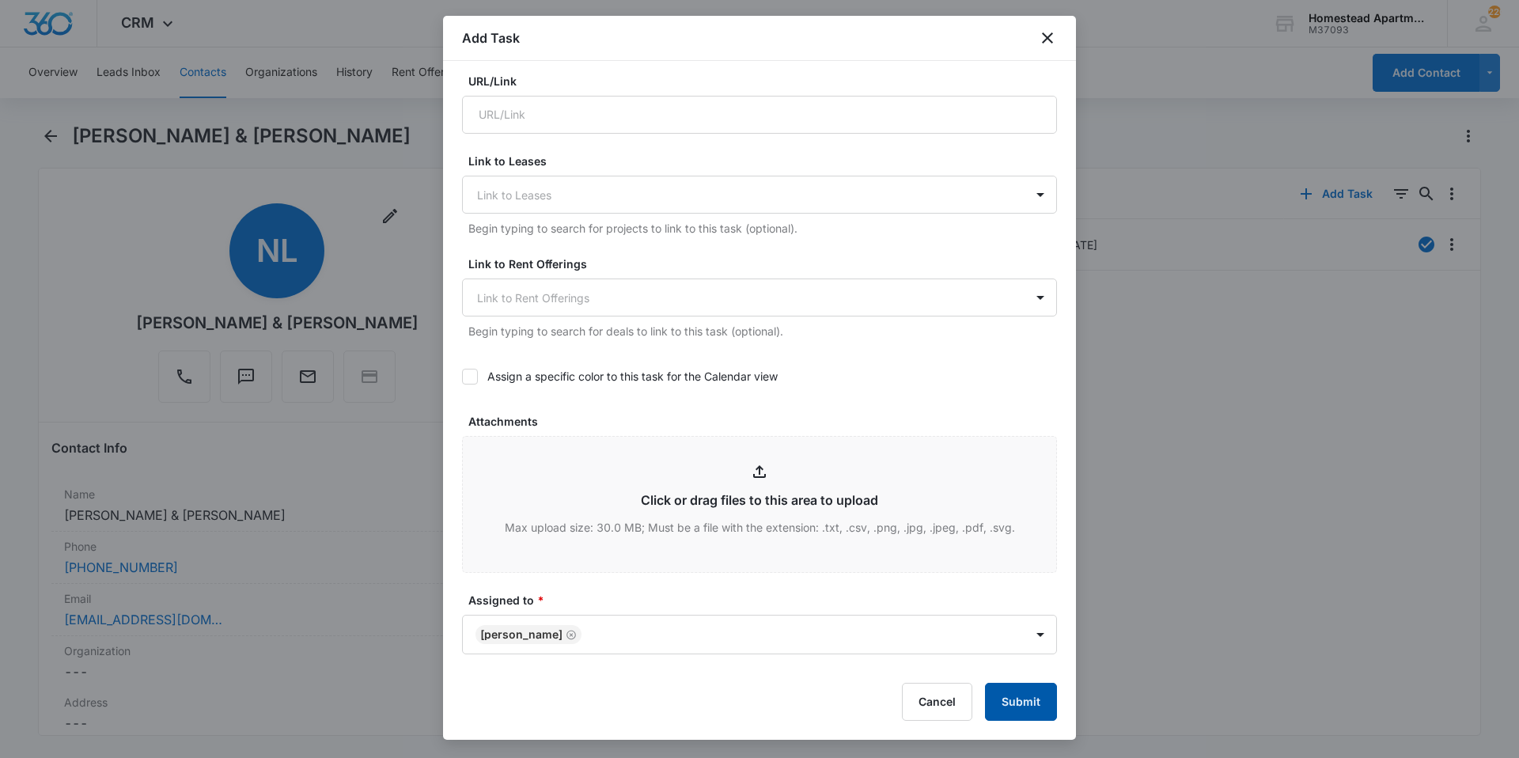
click at [1003, 689] on button "Submit" at bounding box center [1021, 702] width 72 height 38
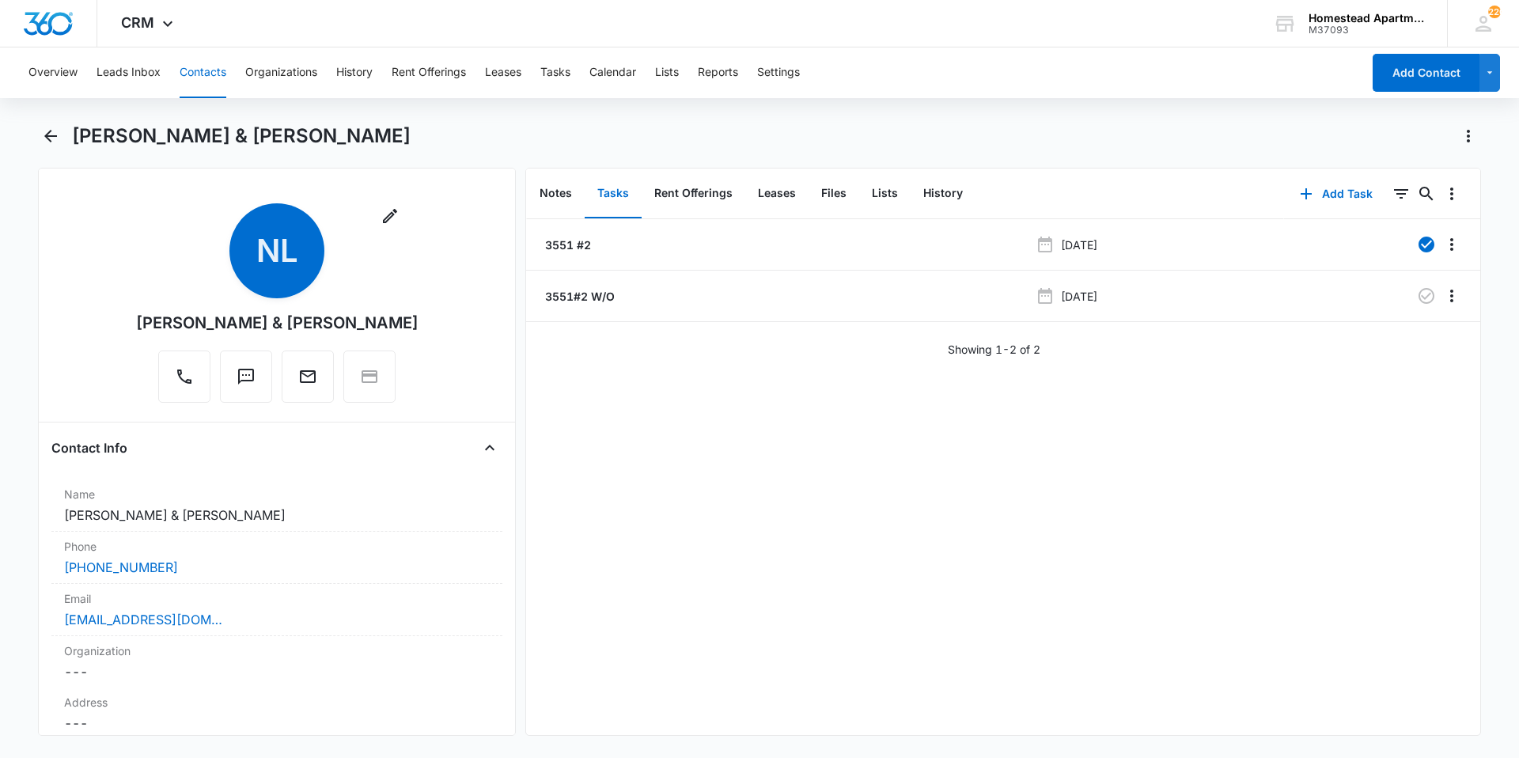
click at [200, 73] on button "Contacts" at bounding box center [203, 72] width 47 height 51
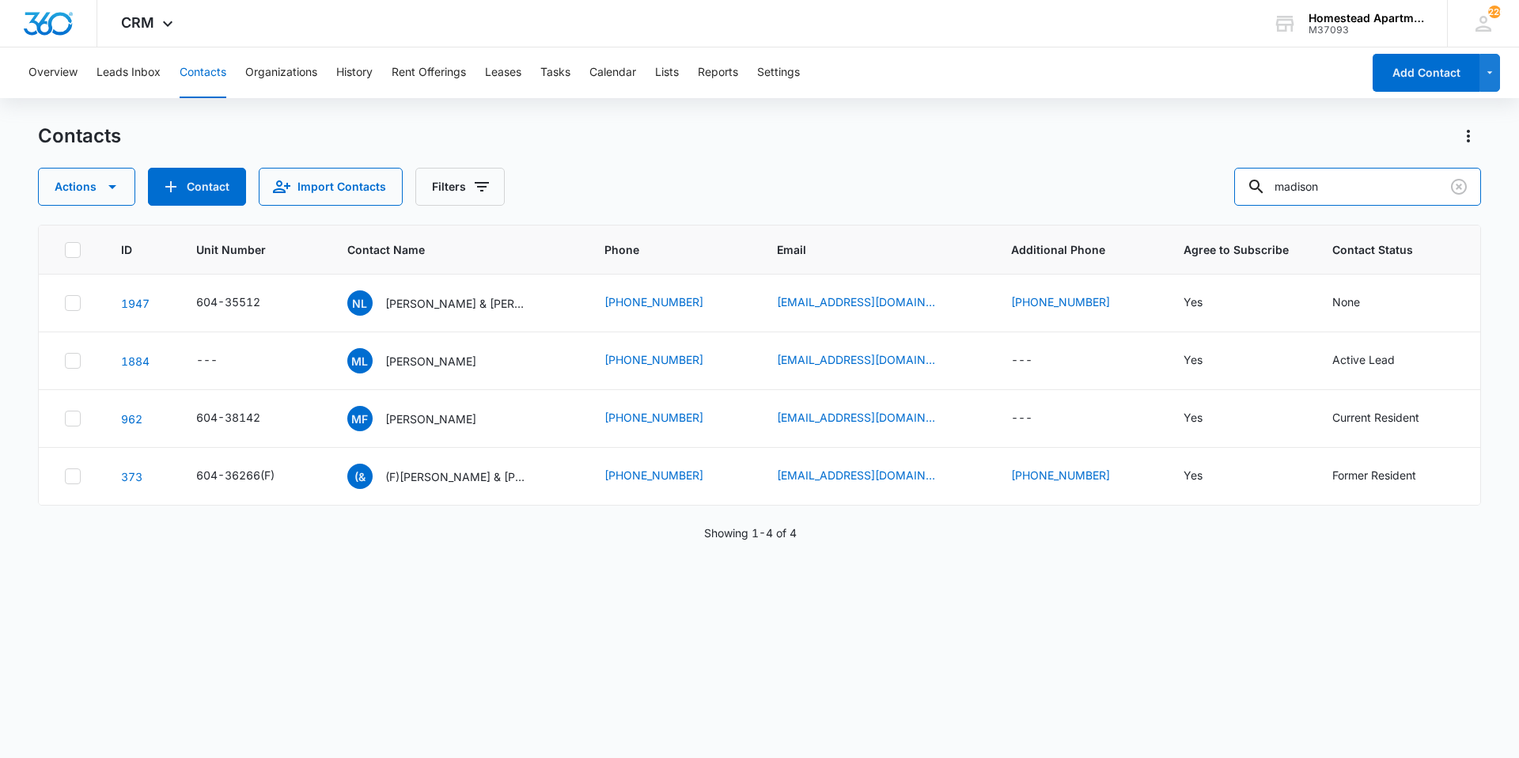
drag, startPoint x: 1360, startPoint y: 183, endPoint x: 1213, endPoint y: 189, distance: 147.3
click at [1215, 189] on div "Actions Contact Import Contacts Filters madison" at bounding box center [759, 187] width 1443 height 38
type input "destiny"
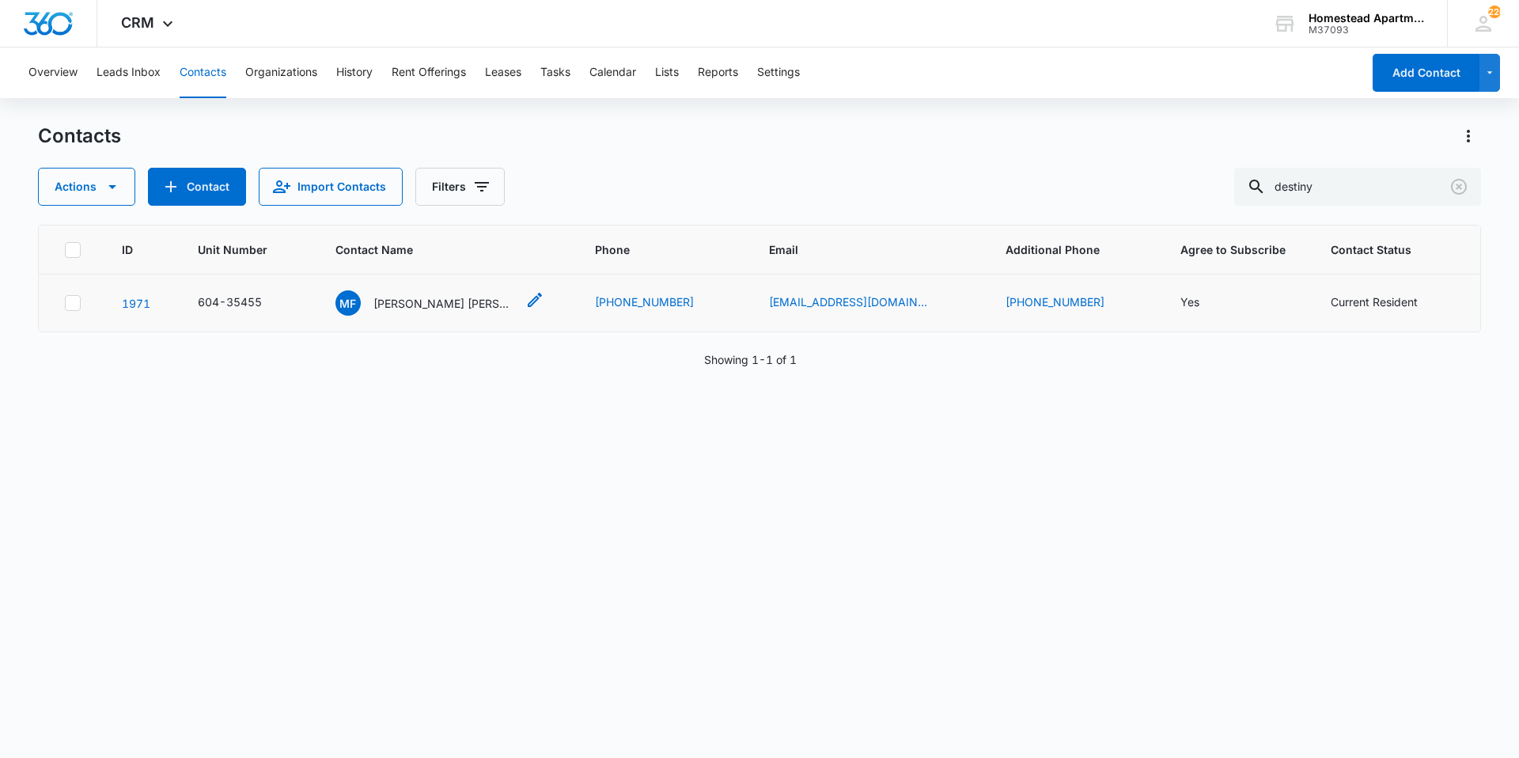
click at [452, 304] on p "Misael Flores Rodriguez Destiny Mariah Cantu" at bounding box center [444, 303] width 142 height 17
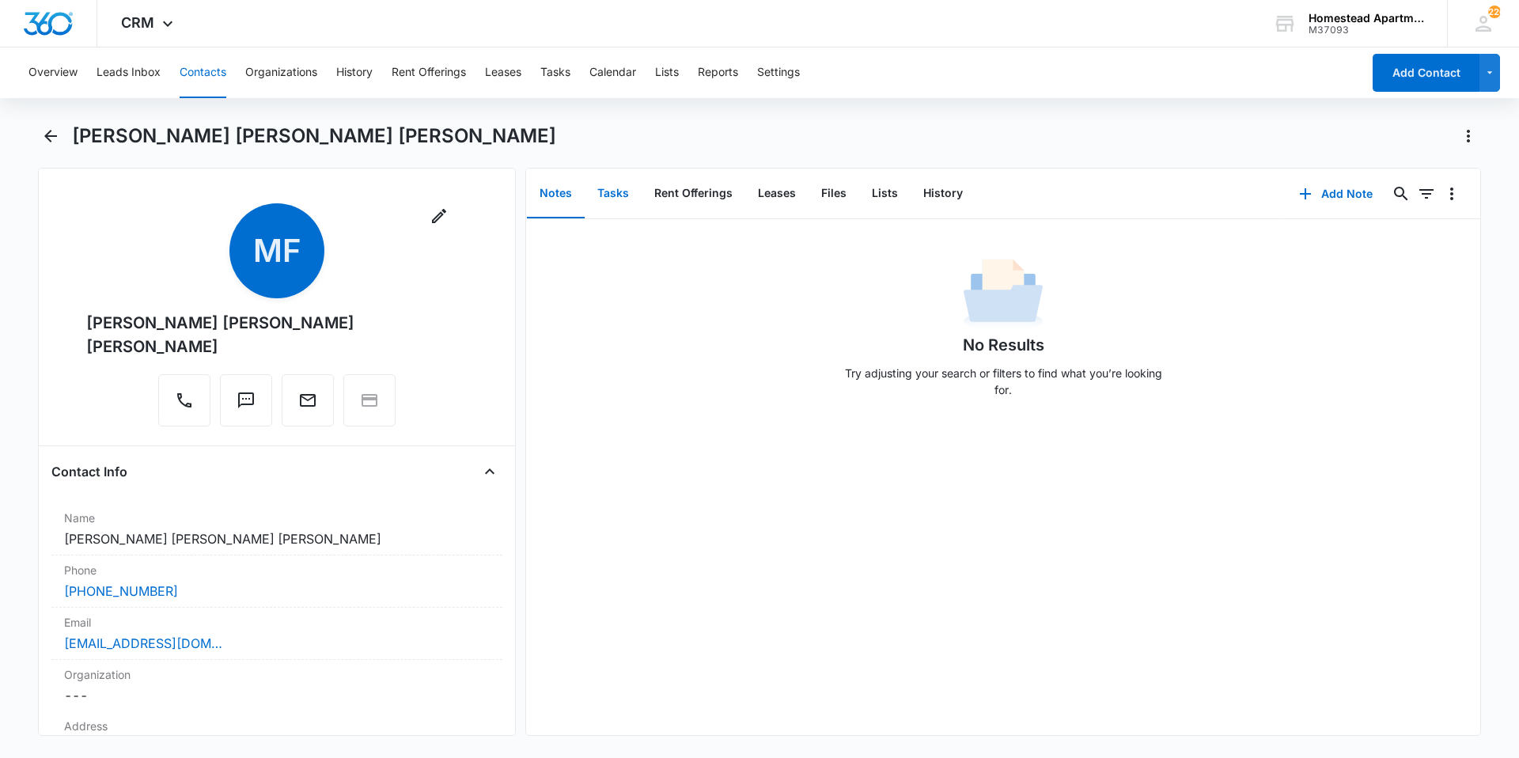
click at [614, 184] on button "Tasks" at bounding box center [613, 193] width 57 height 49
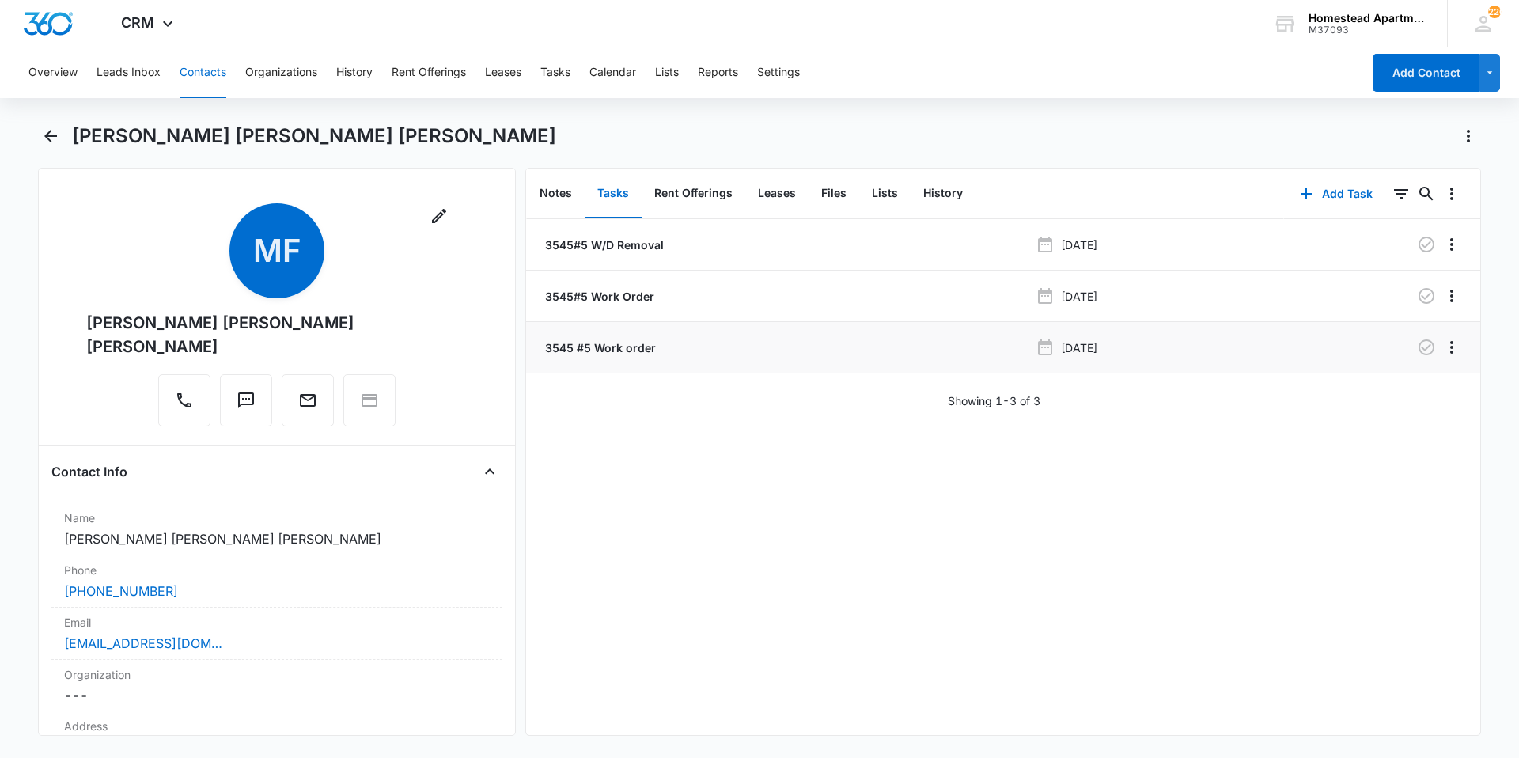
click at [614, 345] on p "3545 #5 Work order" at bounding box center [599, 347] width 114 height 17
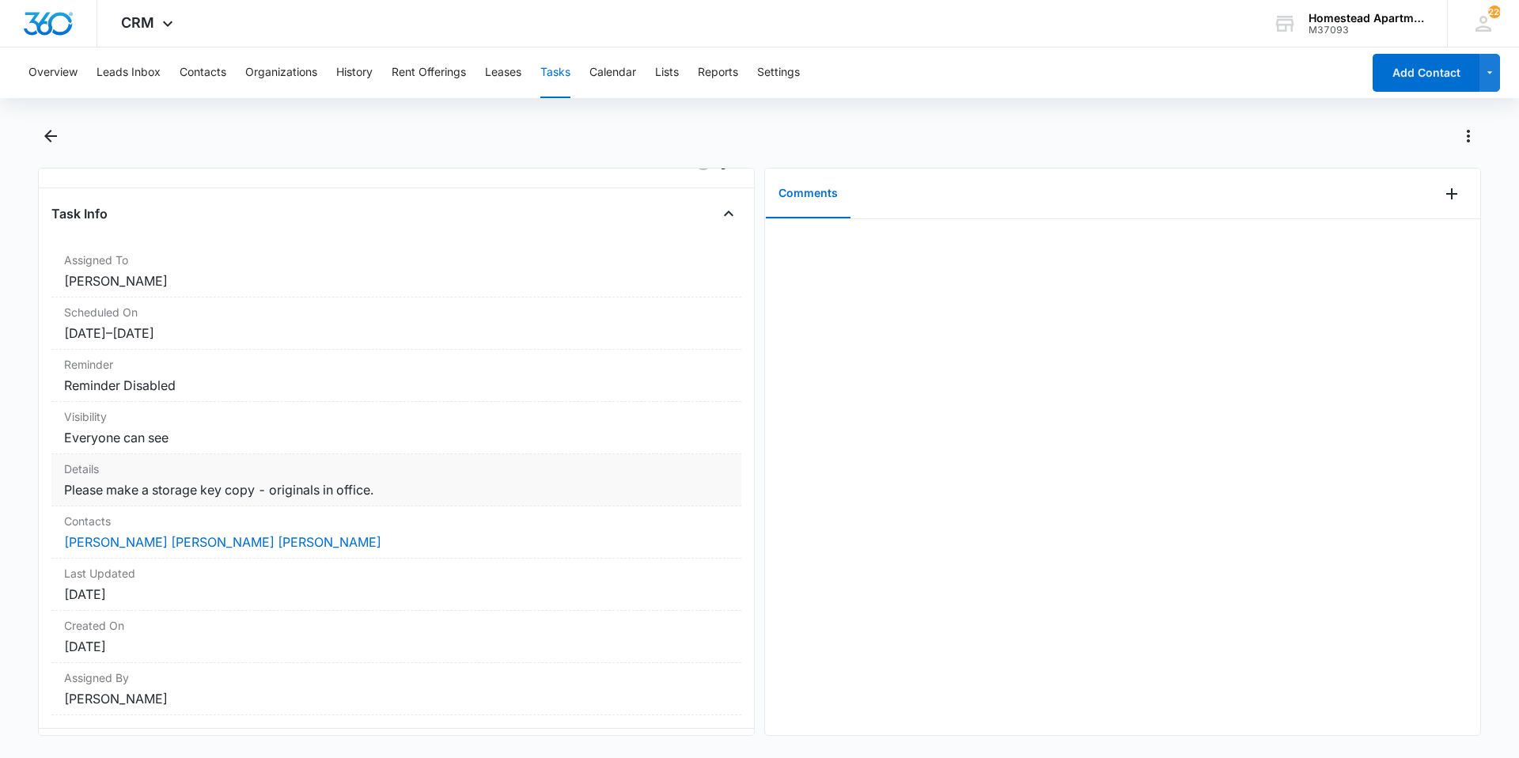
scroll to position [79, 0]
